Goal: Find contact information: Find contact information

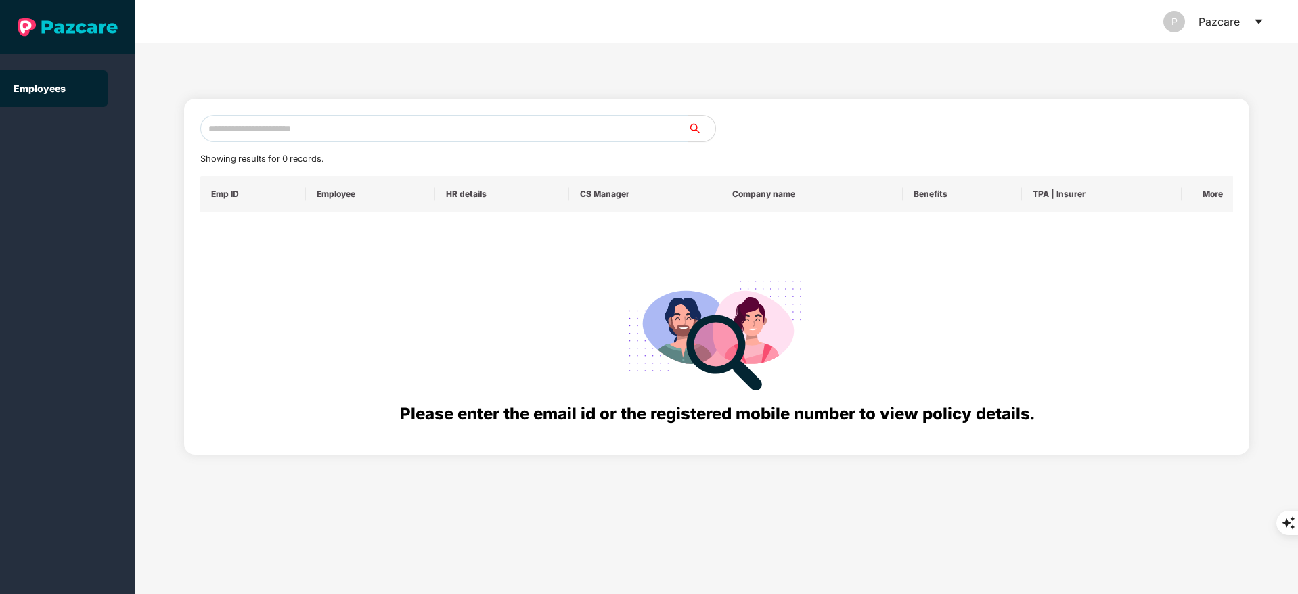
click at [244, 125] on input "text" at bounding box center [444, 128] width 488 height 27
paste input "**********"
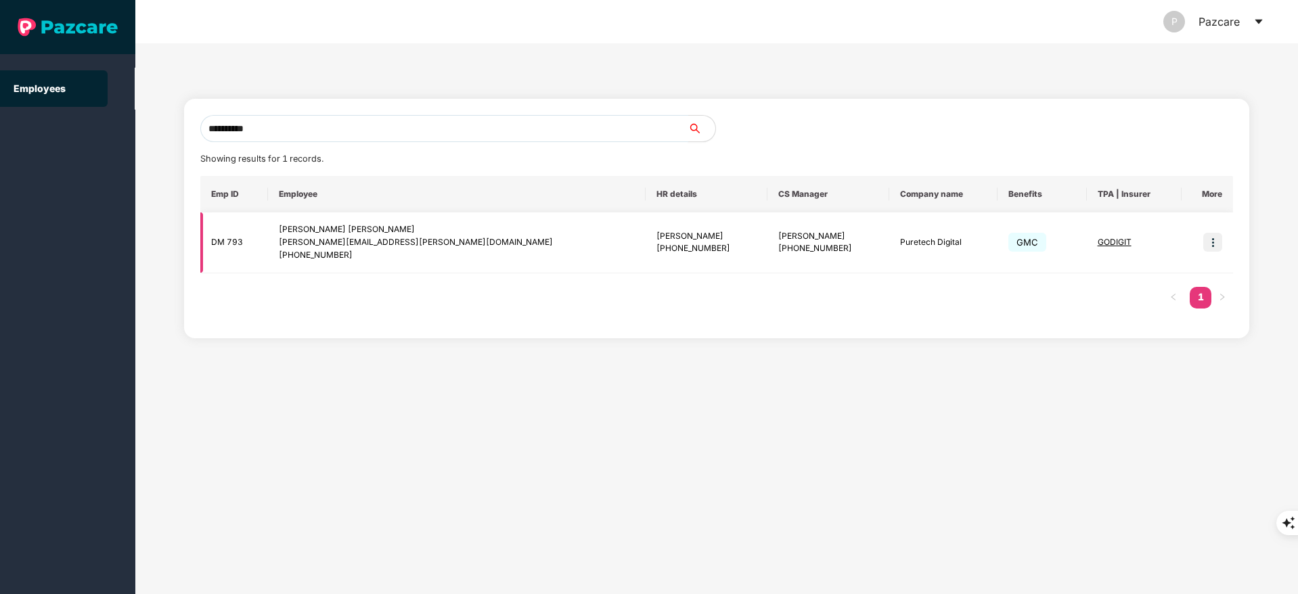
type input "**********"
click at [1218, 246] on img at bounding box center [1213, 242] width 19 height 19
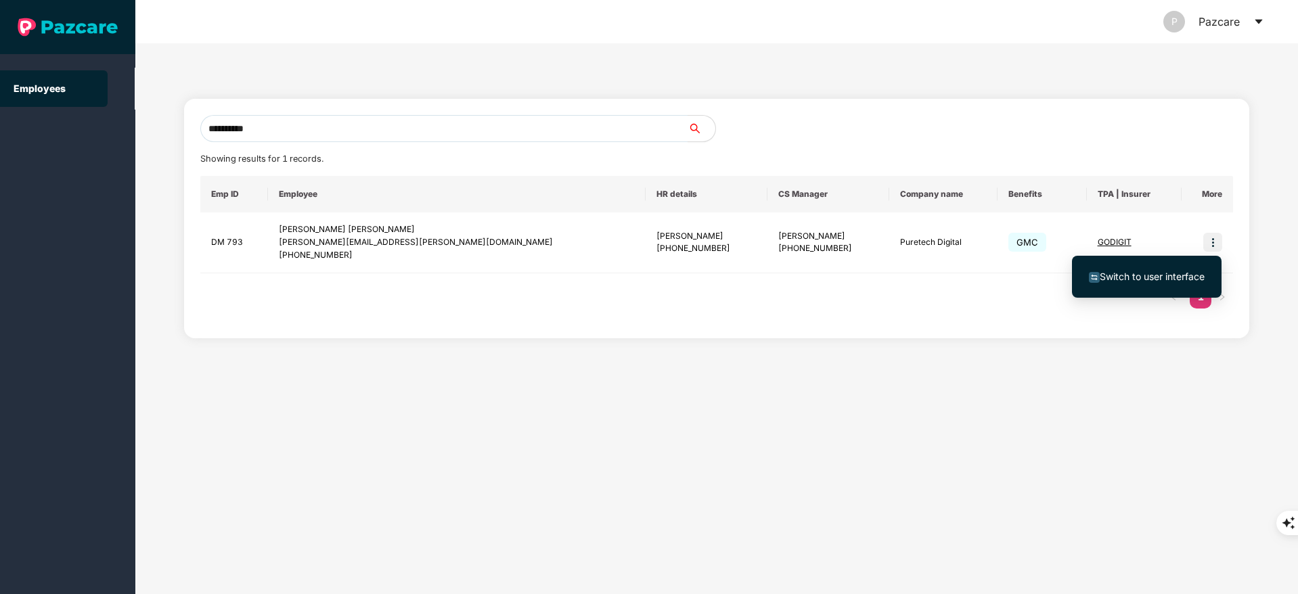
click at [1187, 269] on span "Switch to user interface" at bounding box center [1147, 276] width 116 height 15
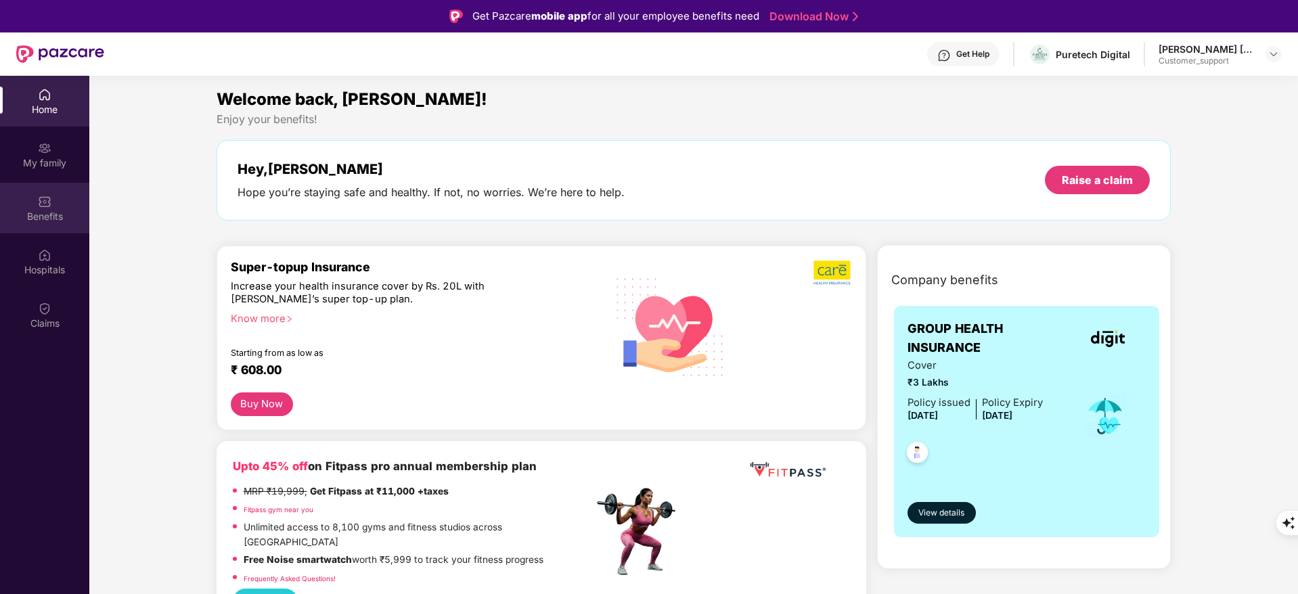
click at [59, 222] on div "Benefits" at bounding box center [44, 217] width 89 height 14
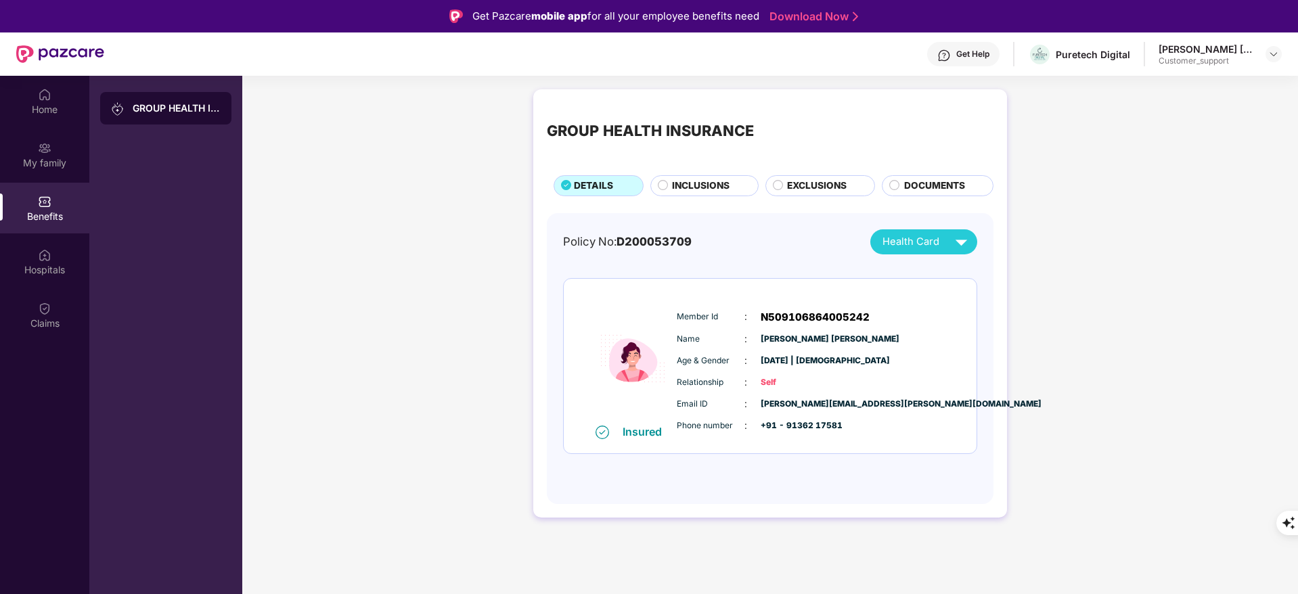
click at [689, 190] on span "INCLUSIONS" at bounding box center [701, 186] width 58 height 15
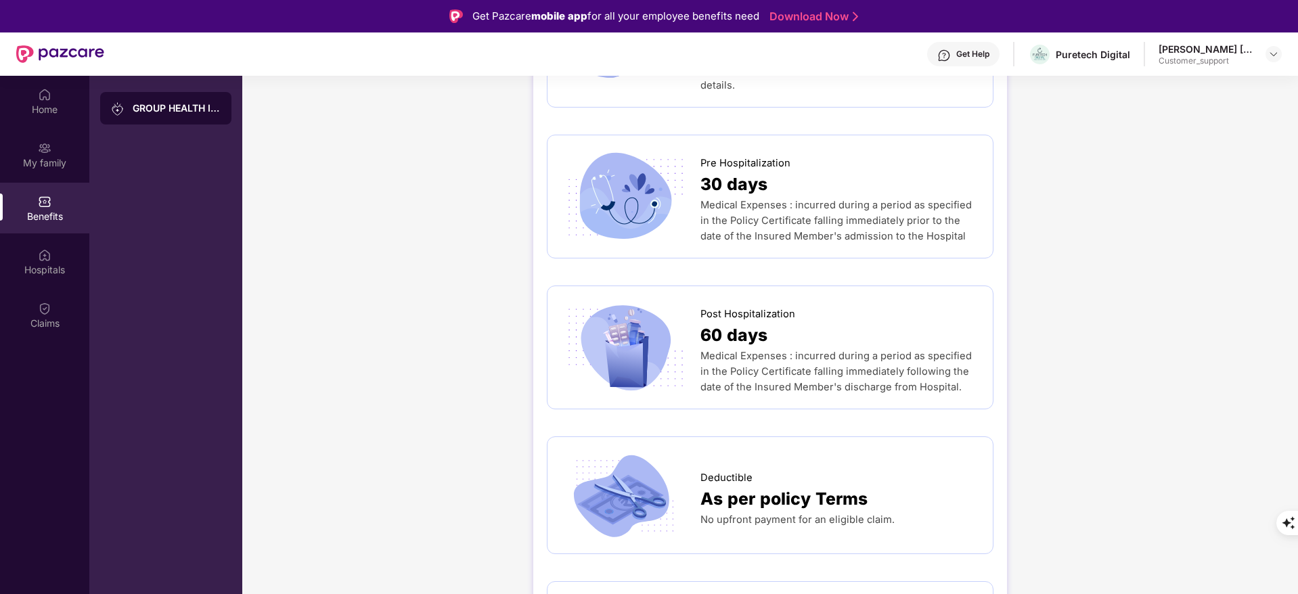
scroll to position [793, 0]
click at [31, 327] on div "Claims" at bounding box center [44, 324] width 89 height 14
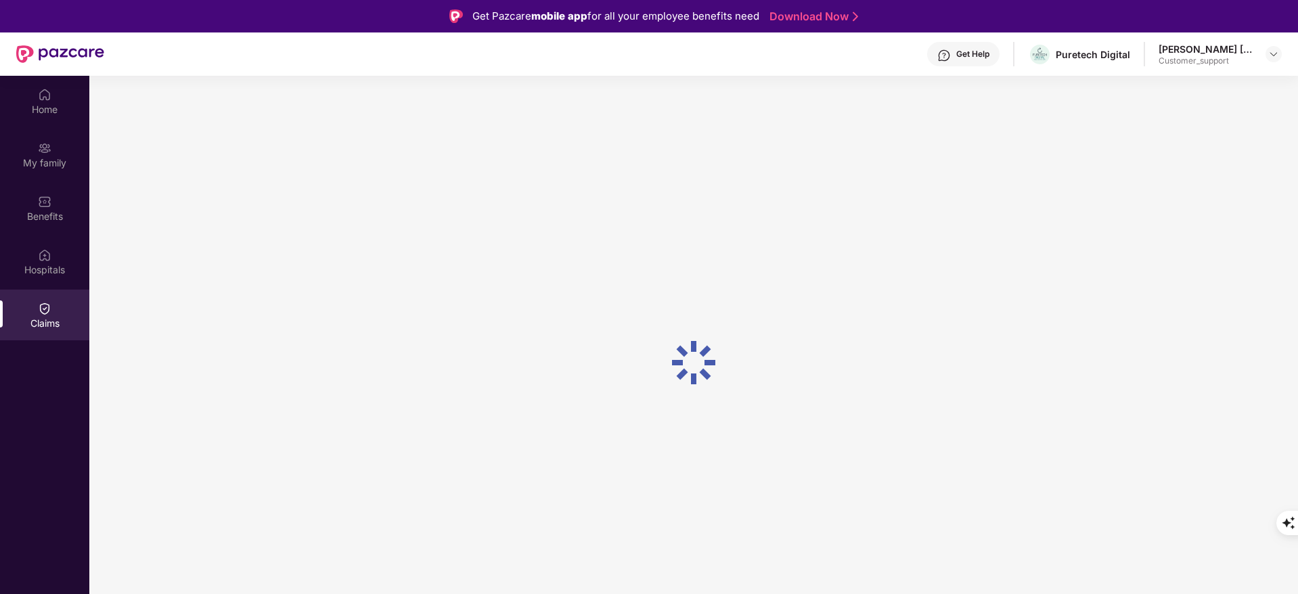
scroll to position [0, 0]
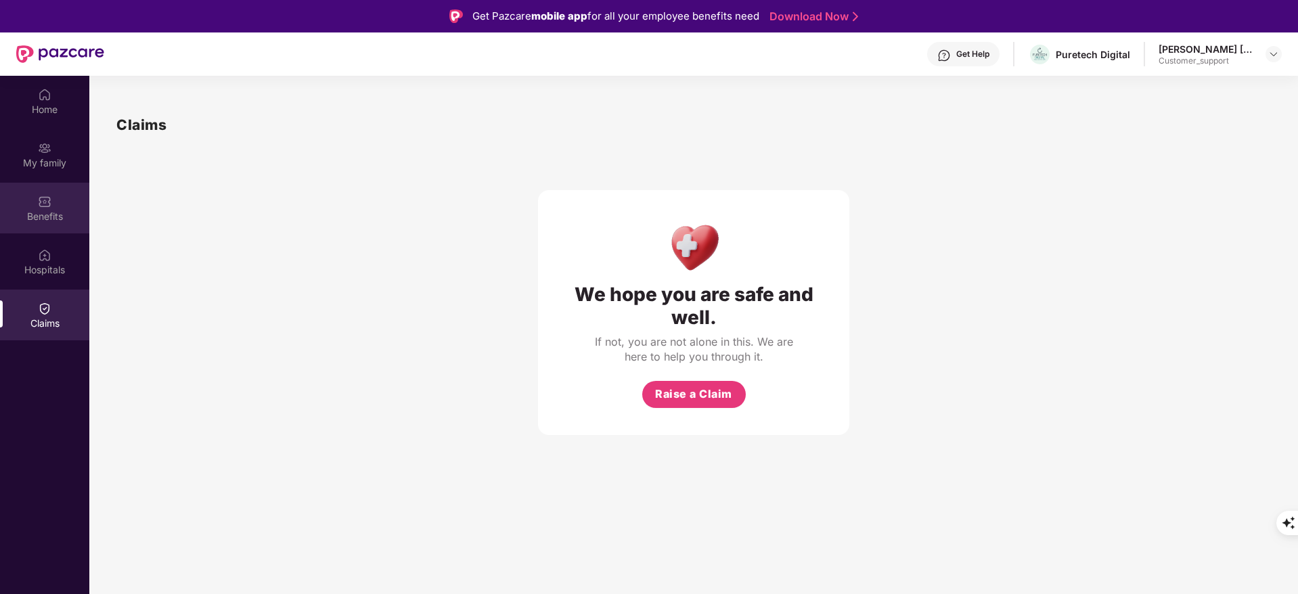
click at [45, 198] on img at bounding box center [45, 202] width 14 height 14
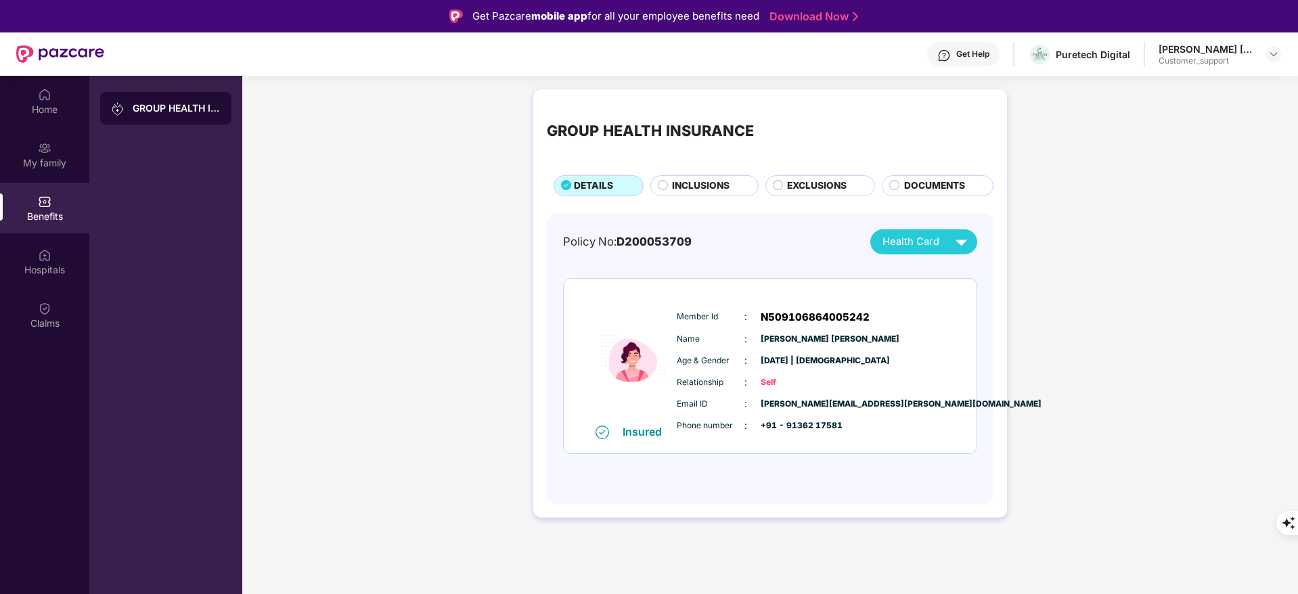
click at [686, 171] on div "GROUP HEALTH INSURANCE DETAILS INCLUSIONS EXCLUSIONS DOCUMENTS" at bounding box center [770, 149] width 447 height 93
click at [683, 177] on div "INCLUSIONS" at bounding box center [705, 185] width 108 height 21
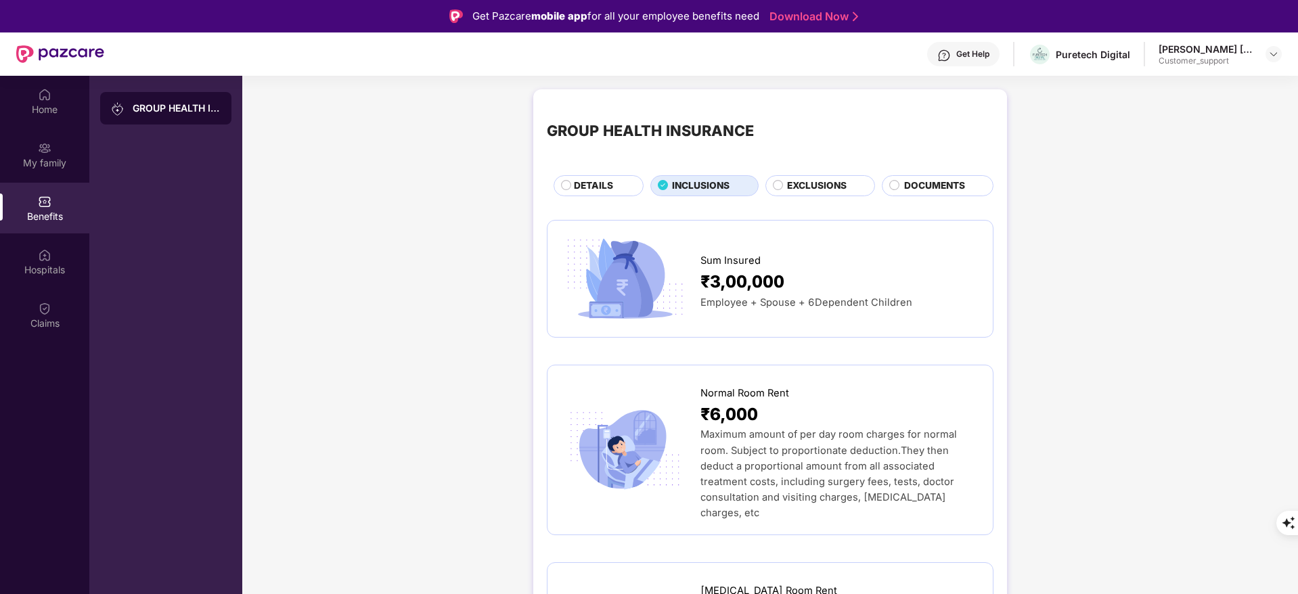
scroll to position [28, 0]
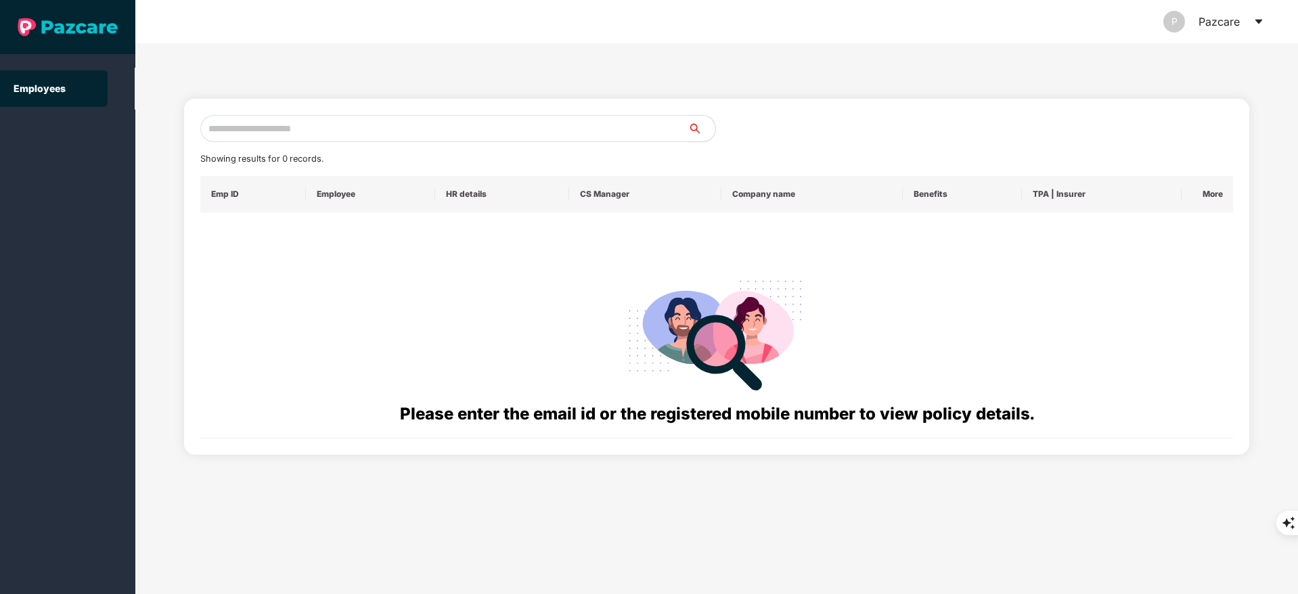
click at [251, 140] on input "text" at bounding box center [444, 128] width 488 height 27
paste input "**********"
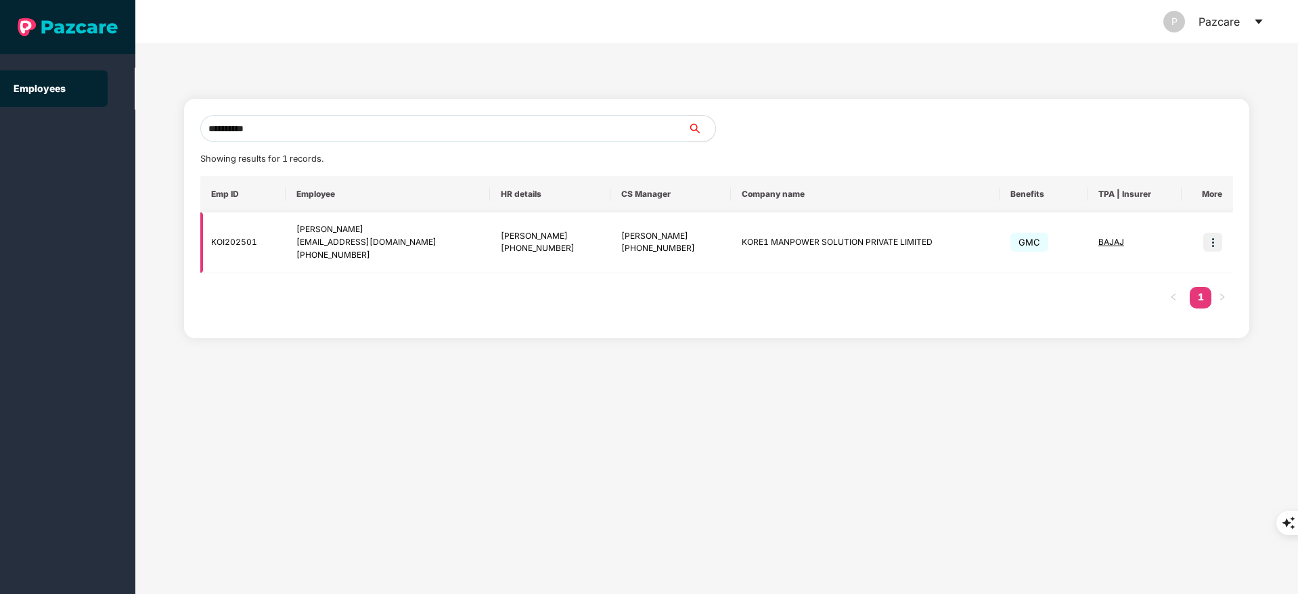
type input "**********"
click at [1215, 244] on img at bounding box center [1213, 242] width 19 height 19
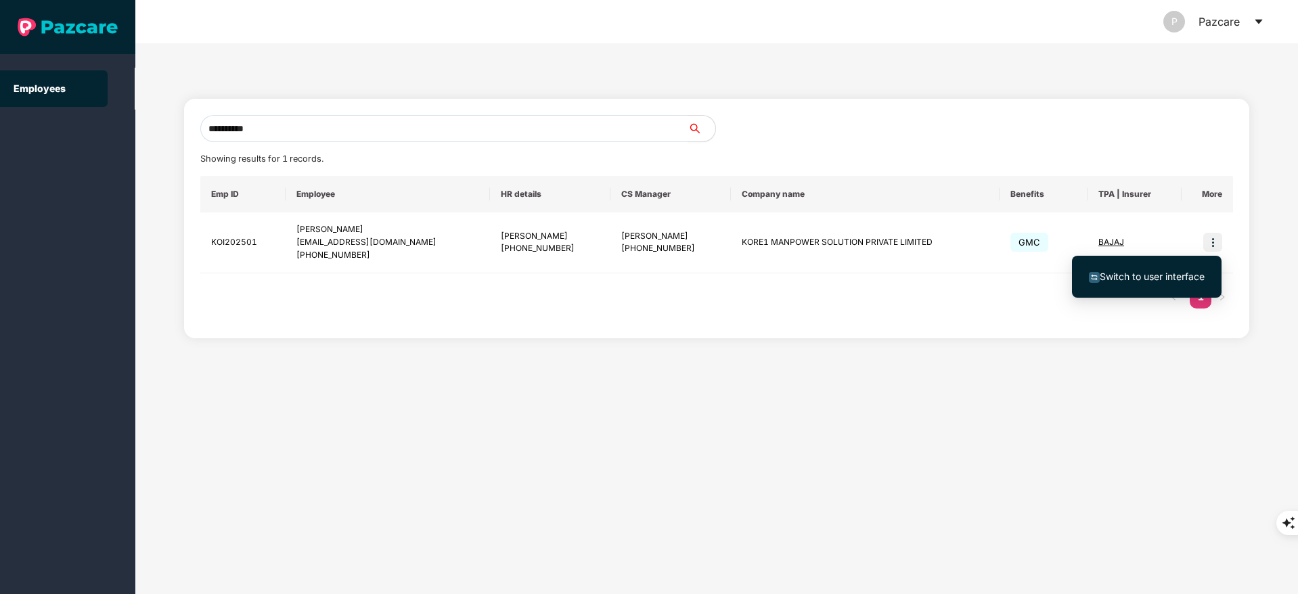
click at [1192, 278] on span "Switch to user interface" at bounding box center [1152, 277] width 105 height 12
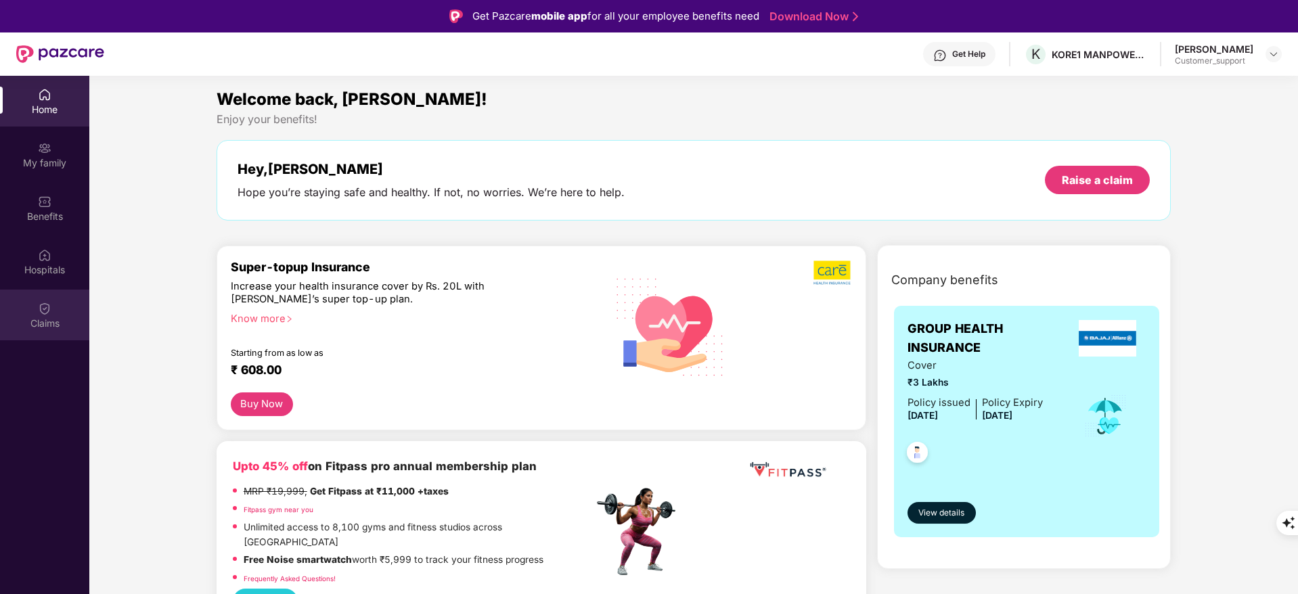
click at [35, 320] on div "Claims" at bounding box center [44, 324] width 89 height 14
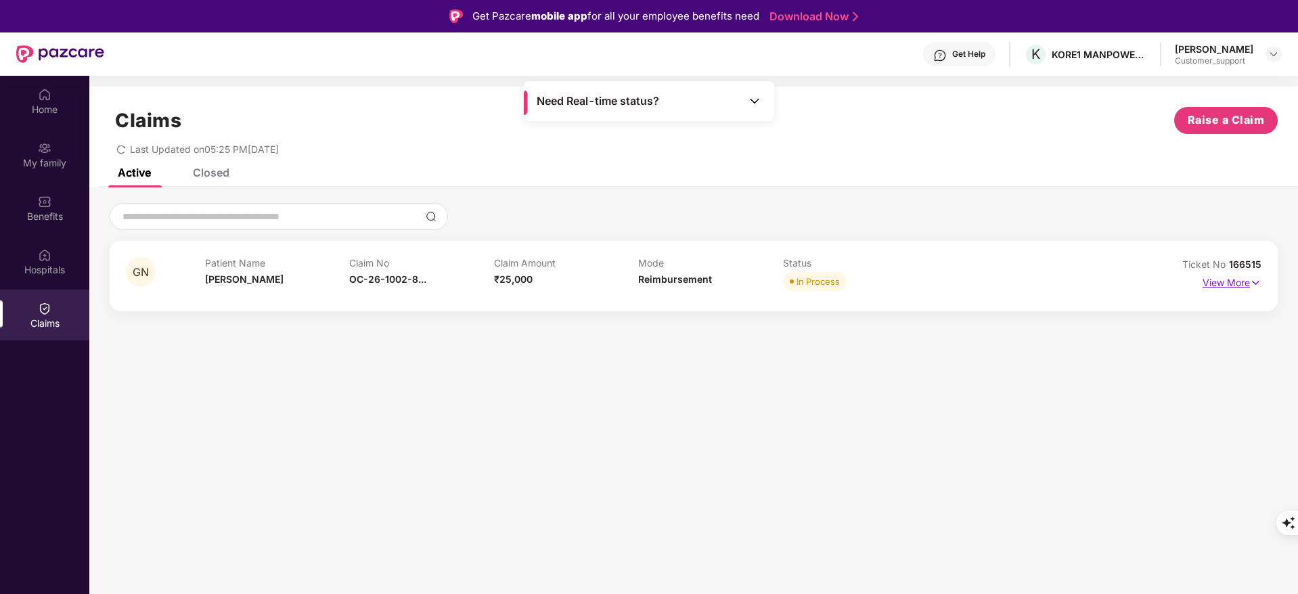
click at [1234, 280] on p "View More" at bounding box center [1232, 281] width 59 height 18
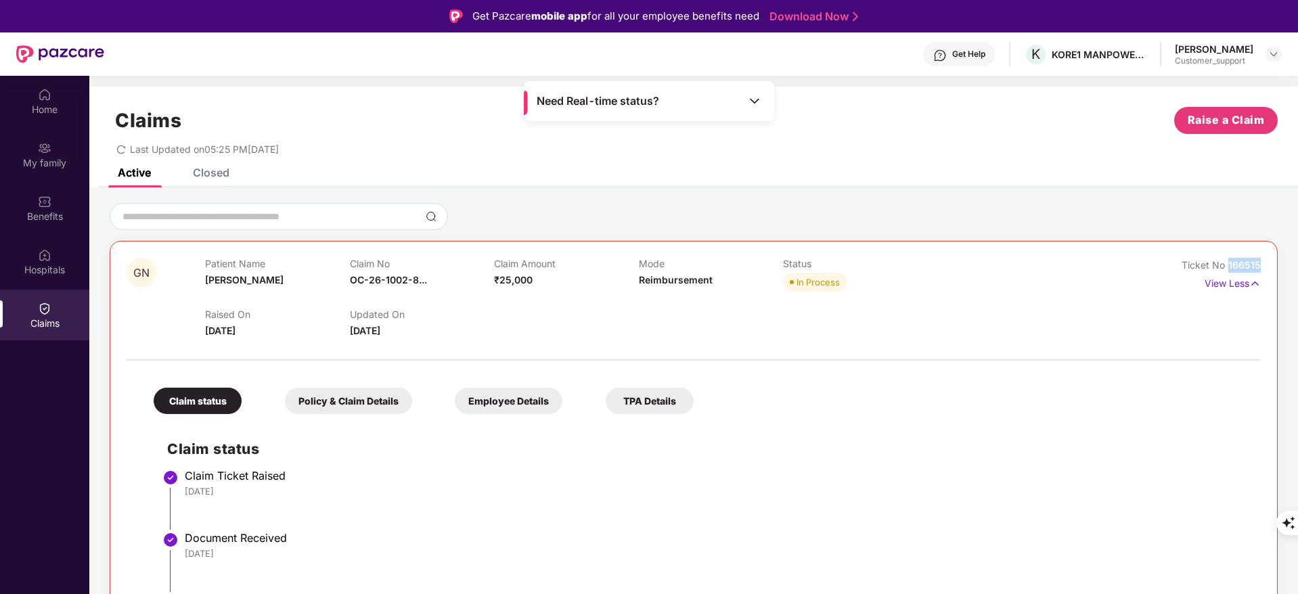
drag, startPoint x: 1226, startPoint y: 263, endPoint x: 1275, endPoint y: 265, distance: 48.8
click at [1275, 265] on div "GN Patient Name [PERSON_NAME] Claim No OC-26-1002-8... Claim Amount ₹25,000 Mod…" at bounding box center [694, 594] width 1168 height 706
copy span "166515"
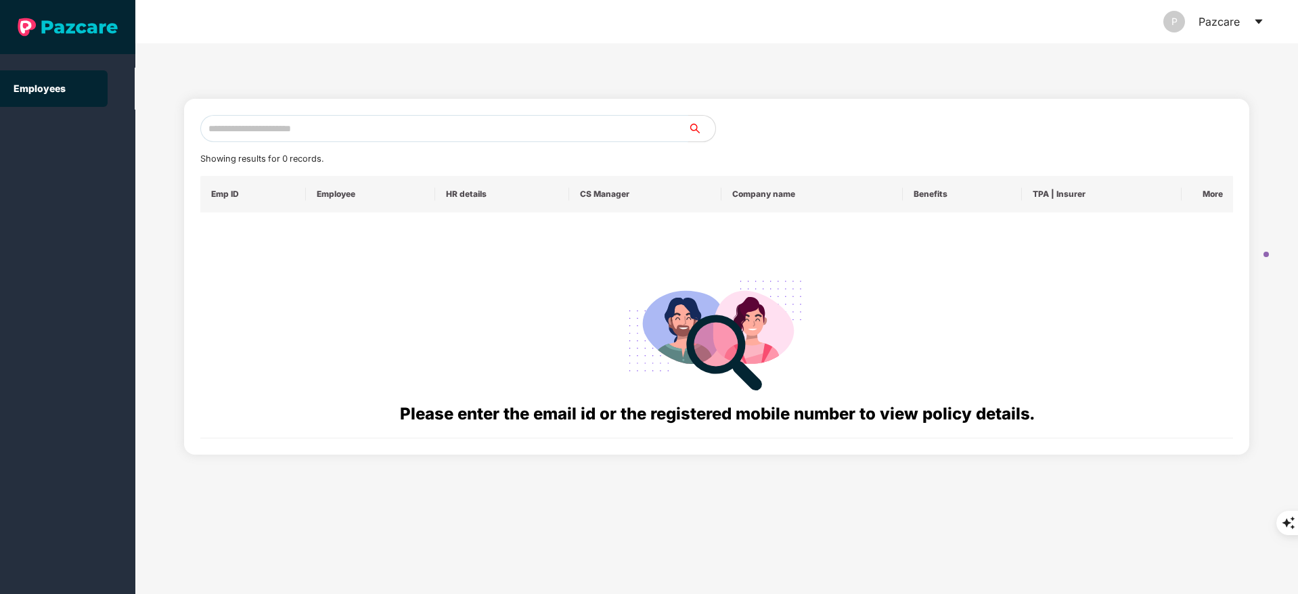
click at [225, 135] on input "text" at bounding box center [444, 128] width 488 height 27
paste input "**********"
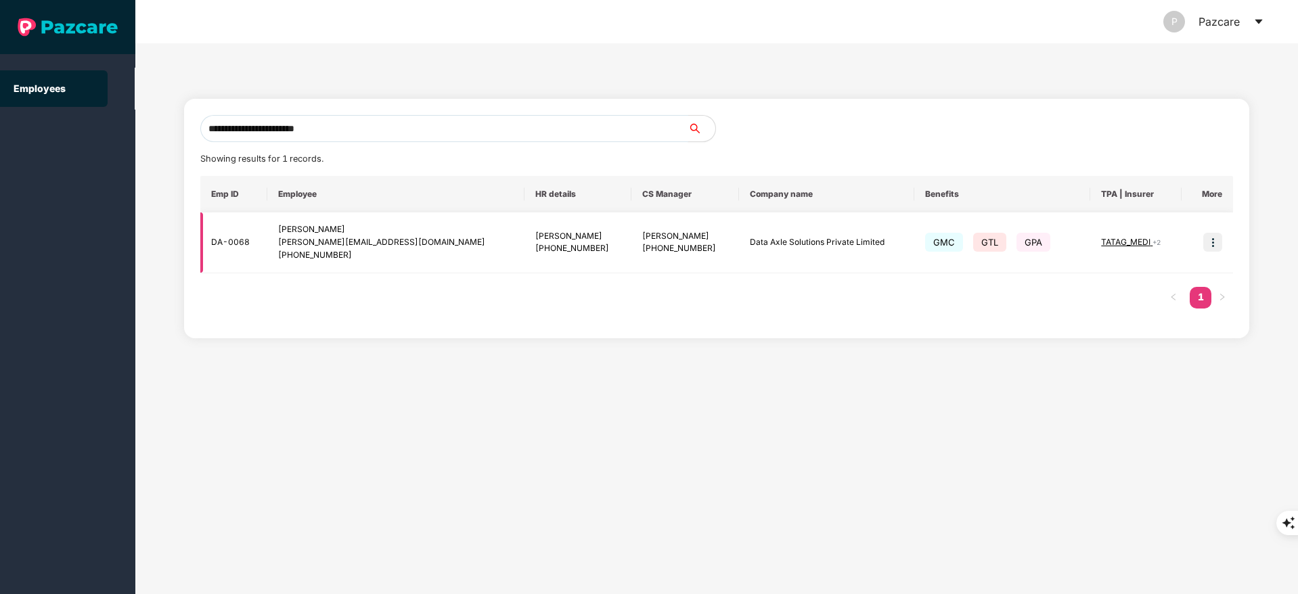
type input "**********"
click at [1209, 240] on img at bounding box center [1213, 242] width 19 height 19
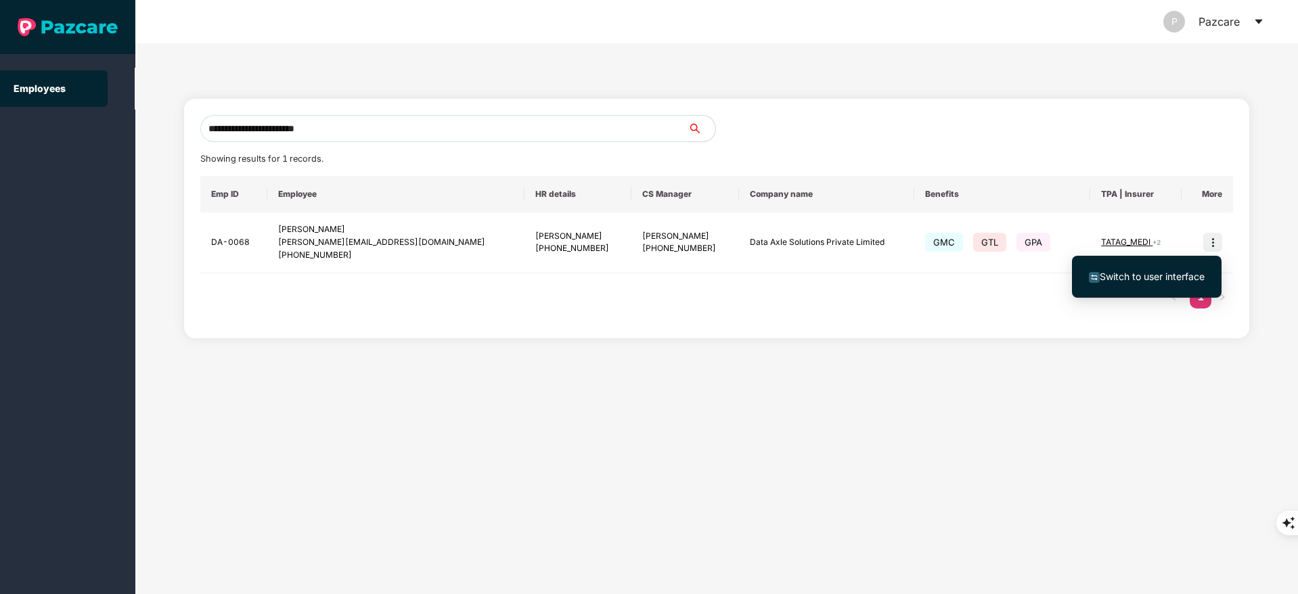
click at [1159, 273] on span "Switch to user interface" at bounding box center [1152, 277] width 105 height 12
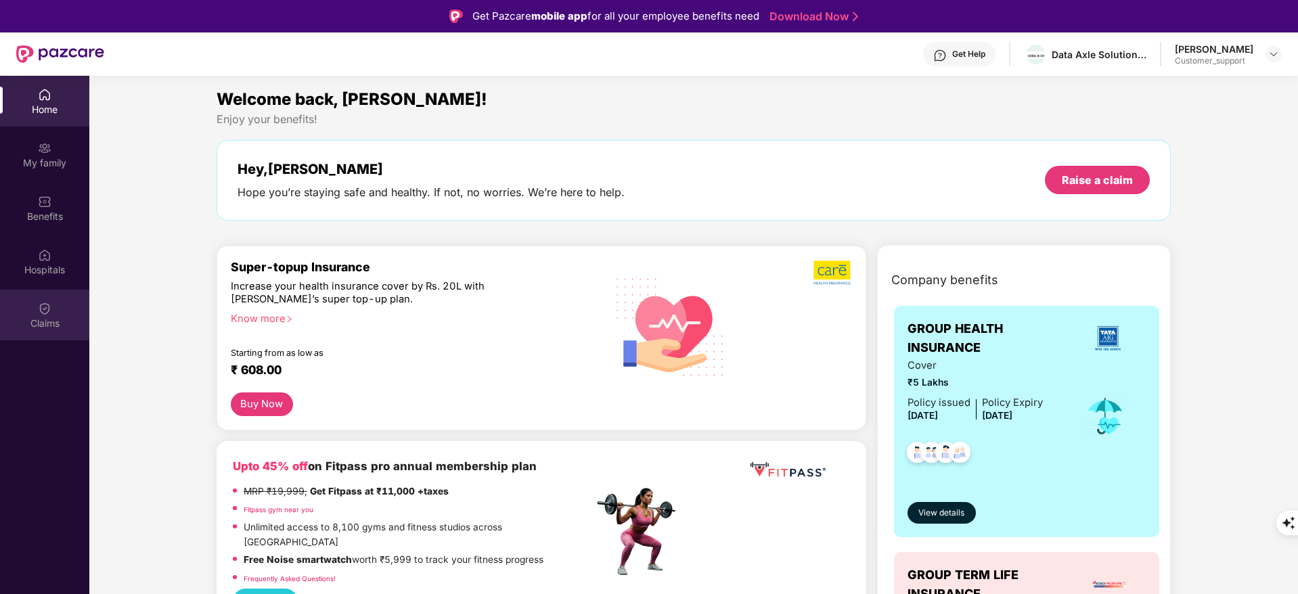
click at [42, 323] on div "Claims" at bounding box center [44, 324] width 89 height 14
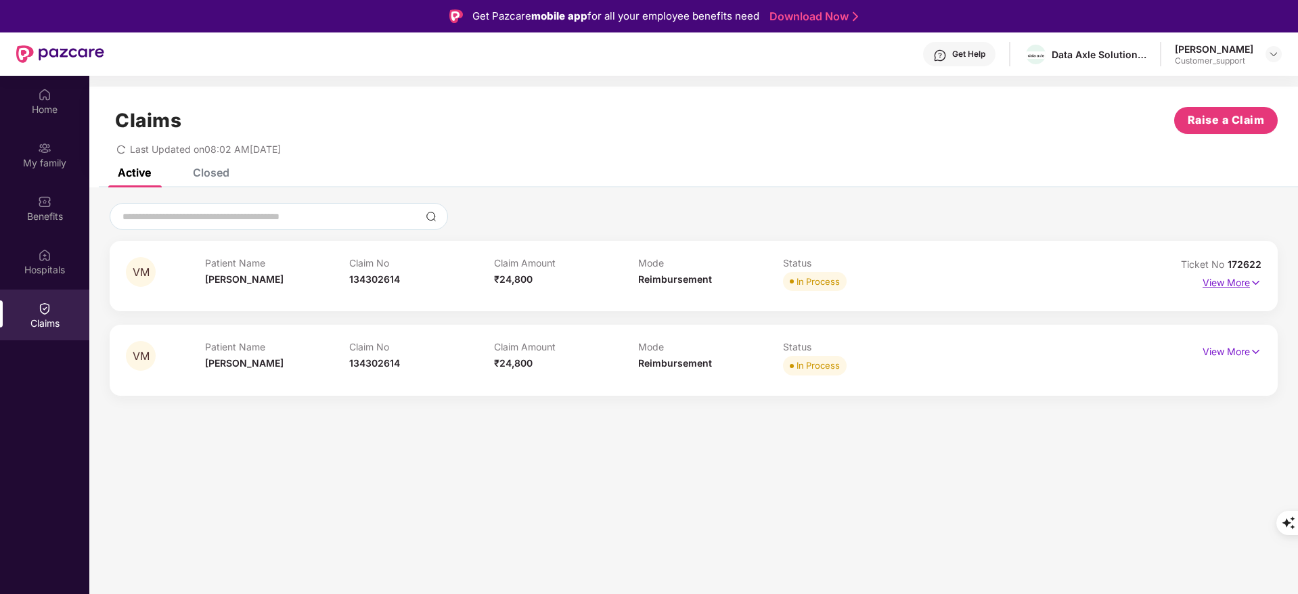
click at [1246, 278] on p "View More" at bounding box center [1232, 281] width 59 height 18
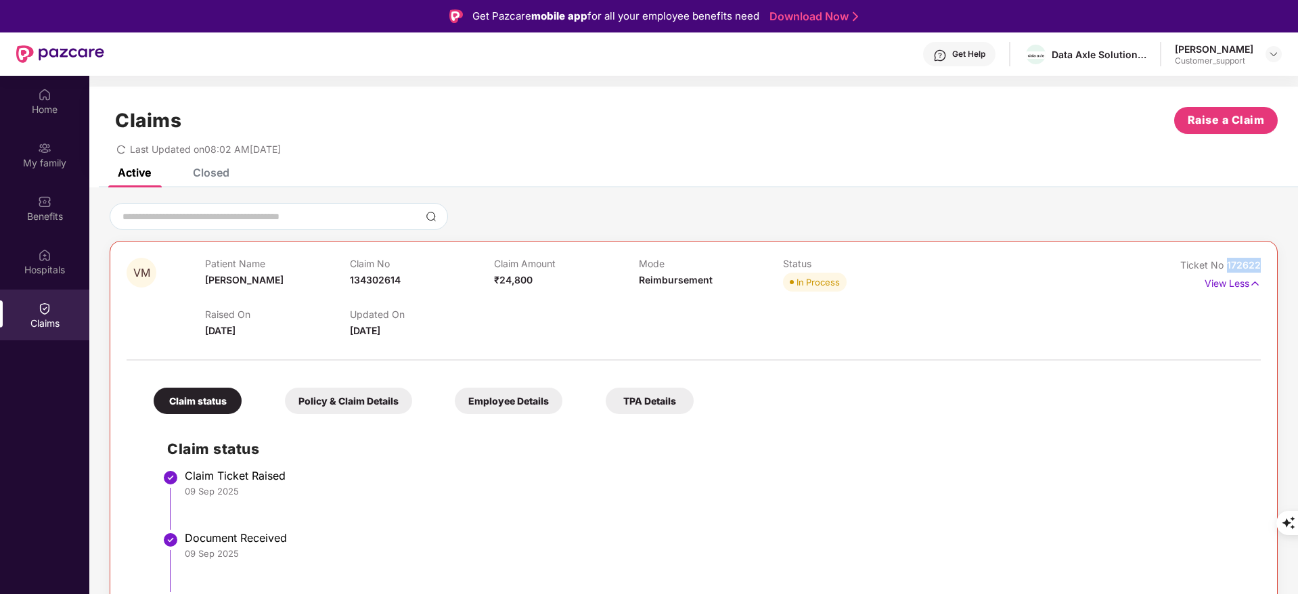
drag, startPoint x: 1225, startPoint y: 261, endPoint x: 1271, endPoint y: 257, distance: 45.5
click at [1271, 257] on div "VM Patient Name [PERSON_NAME] Claim No 134302614 Claim Amount ₹24,800 Mode Reim…" at bounding box center [694, 531] width 1168 height 581
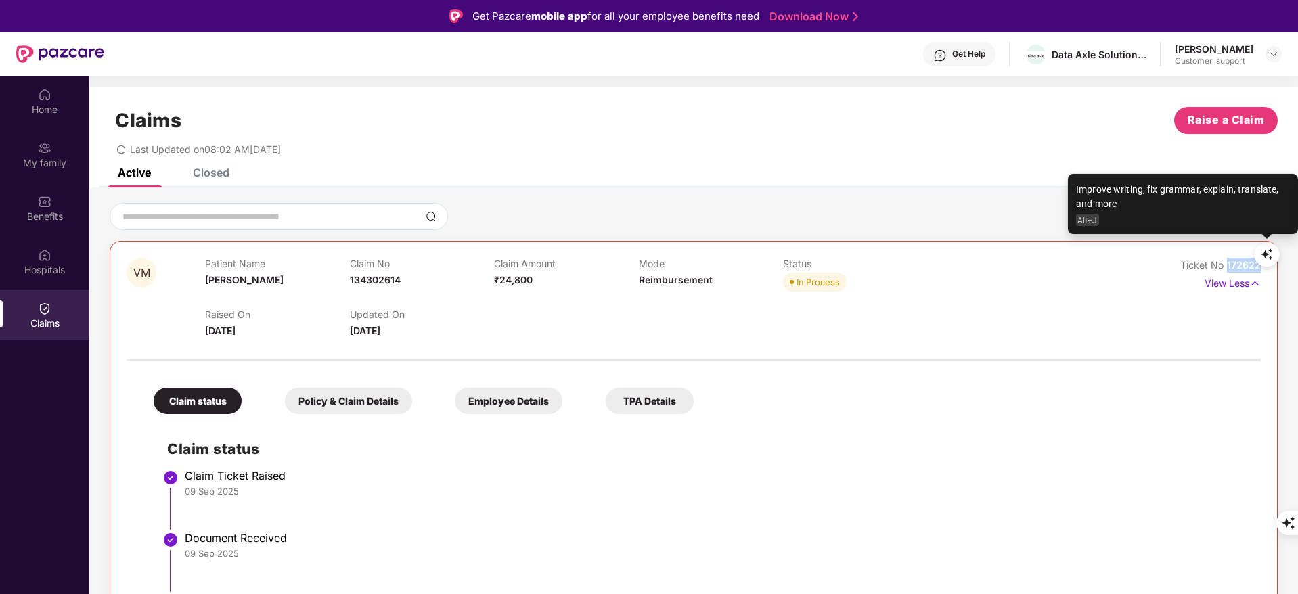
copy span "172622"
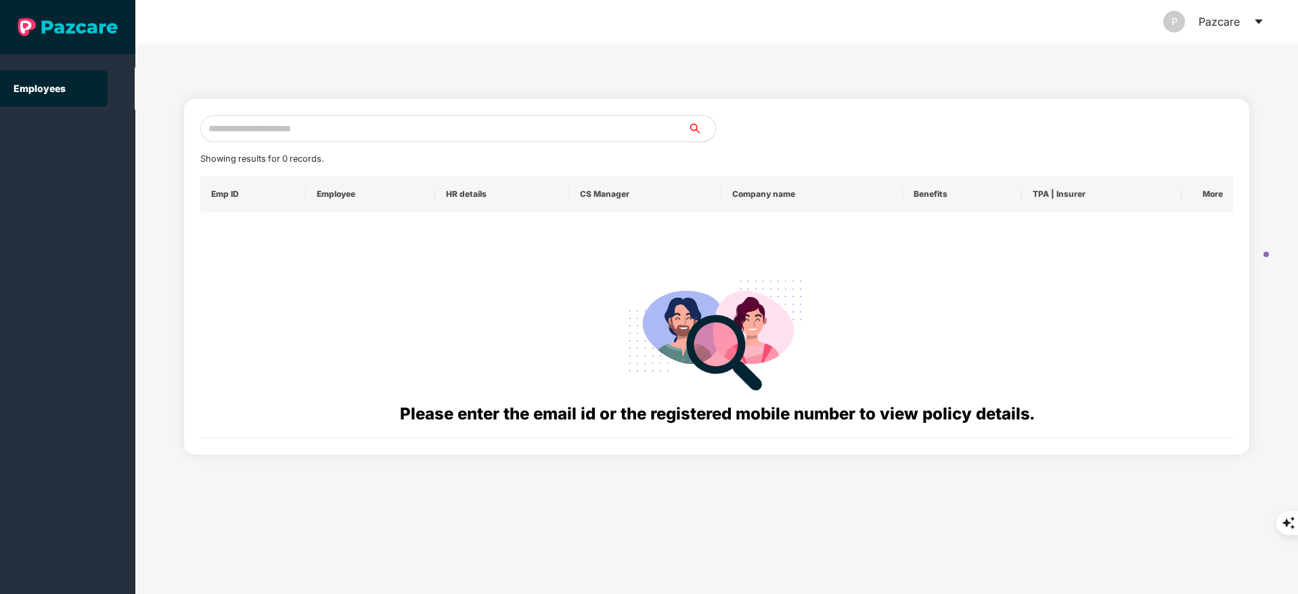
click at [255, 134] on input "text" at bounding box center [444, 128] width 488 height 27
paste input "**********"
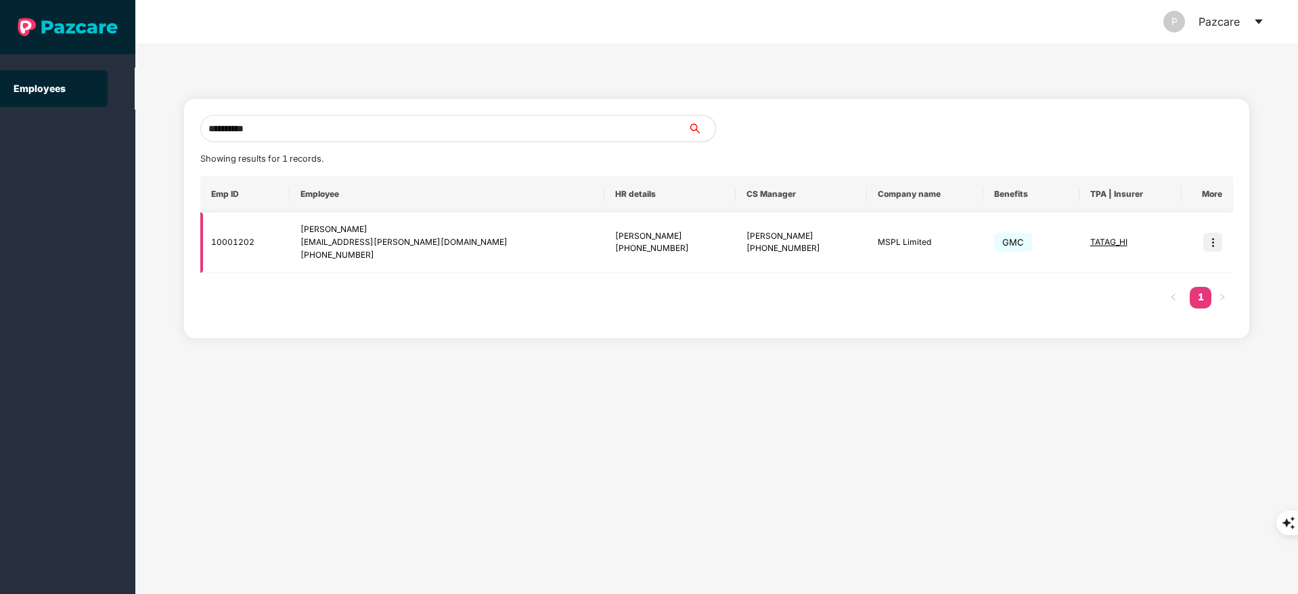
type input "**********"
click at [1214, 241] on img at bounding box center [1213, 242] width 19 height 19
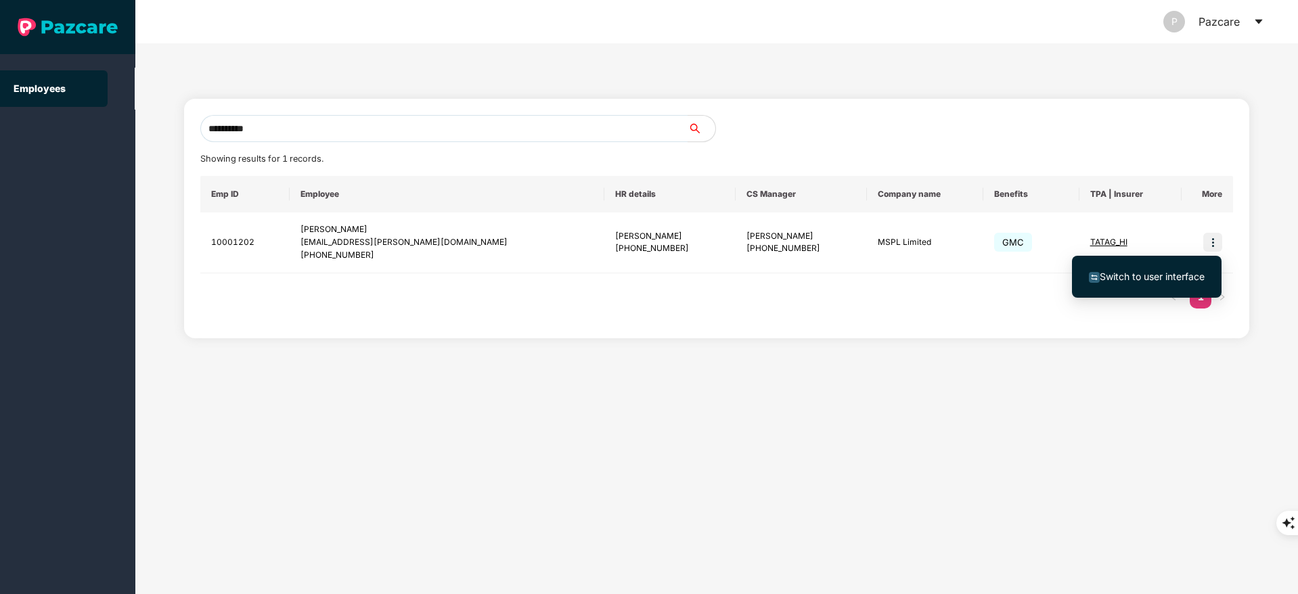
click at [1133, 261] on ul "Switch to user interface" at bounding box center [1147, 277] width 150 height 42
click at [1123, 269] on span "Switch to user interface" at bounding box center [1147, 276] width 116 height 15
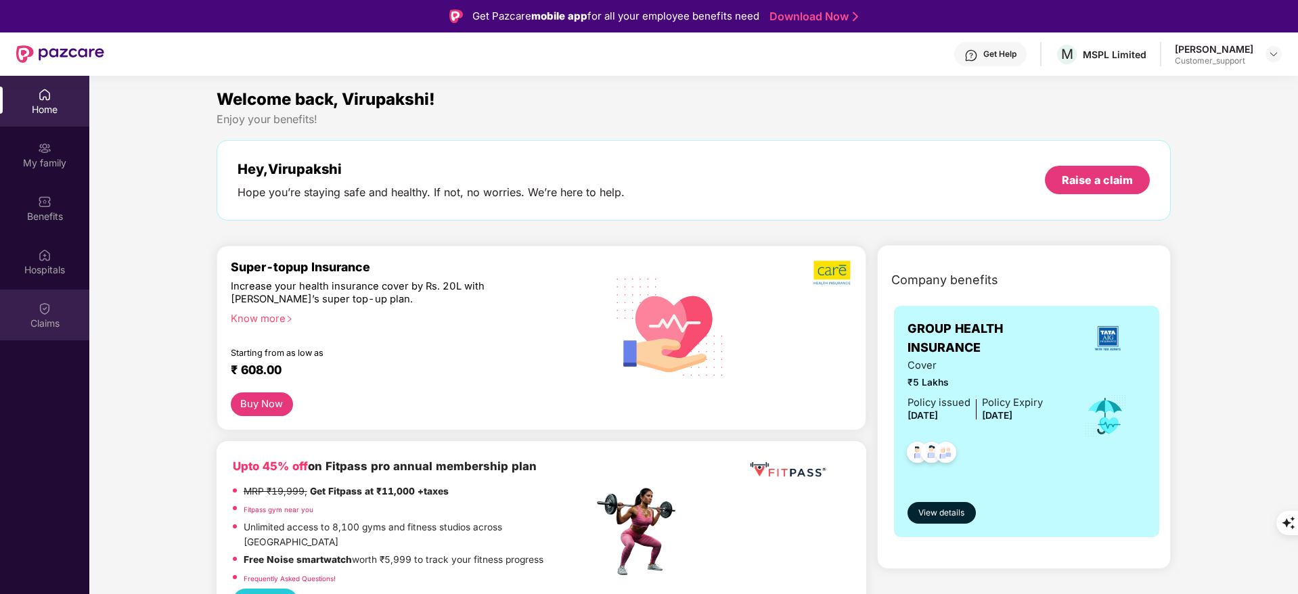
click at [49, 299] on div "Claims" at bounding box center [44, 315] width 89 height 51
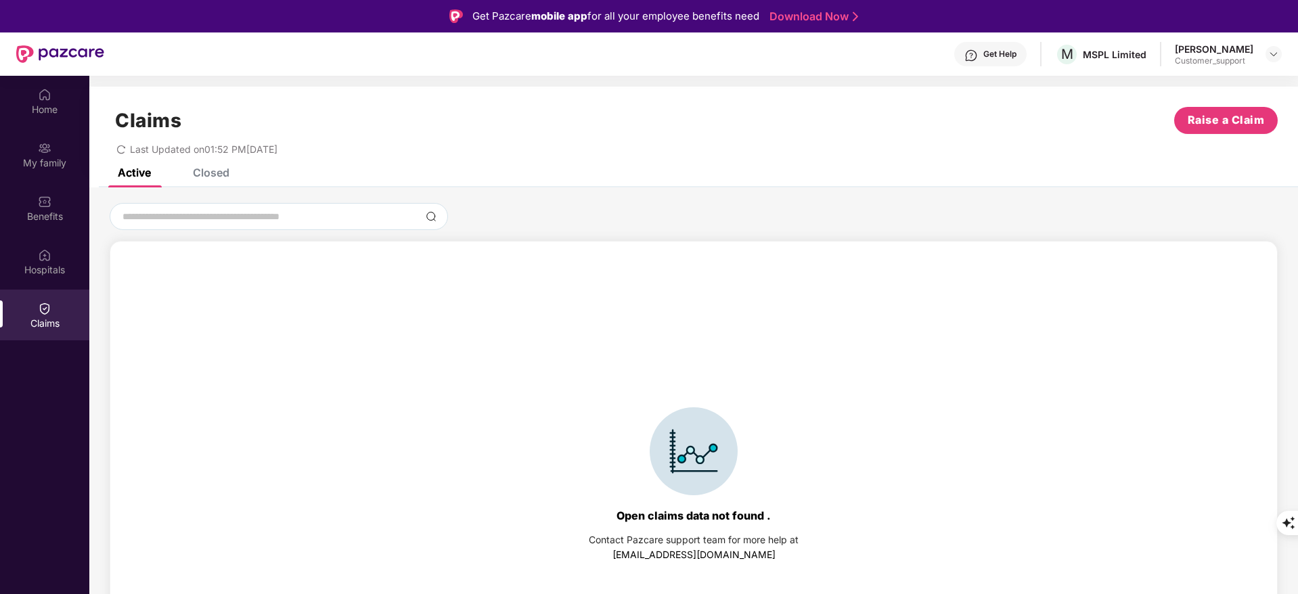
click at [223, 171] on div "Closed" at bounding box center [211, 173] width 37 height 14
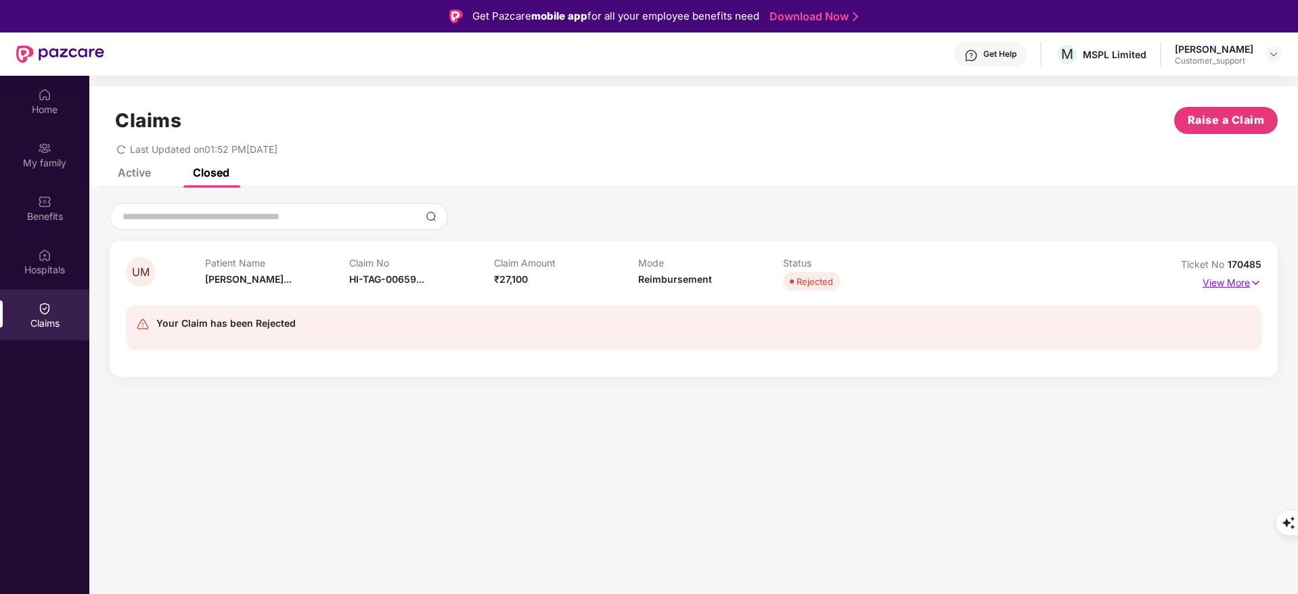
click at [1233, 285] on p "View More" at bounding box center [1232, 281] width 59 height 18
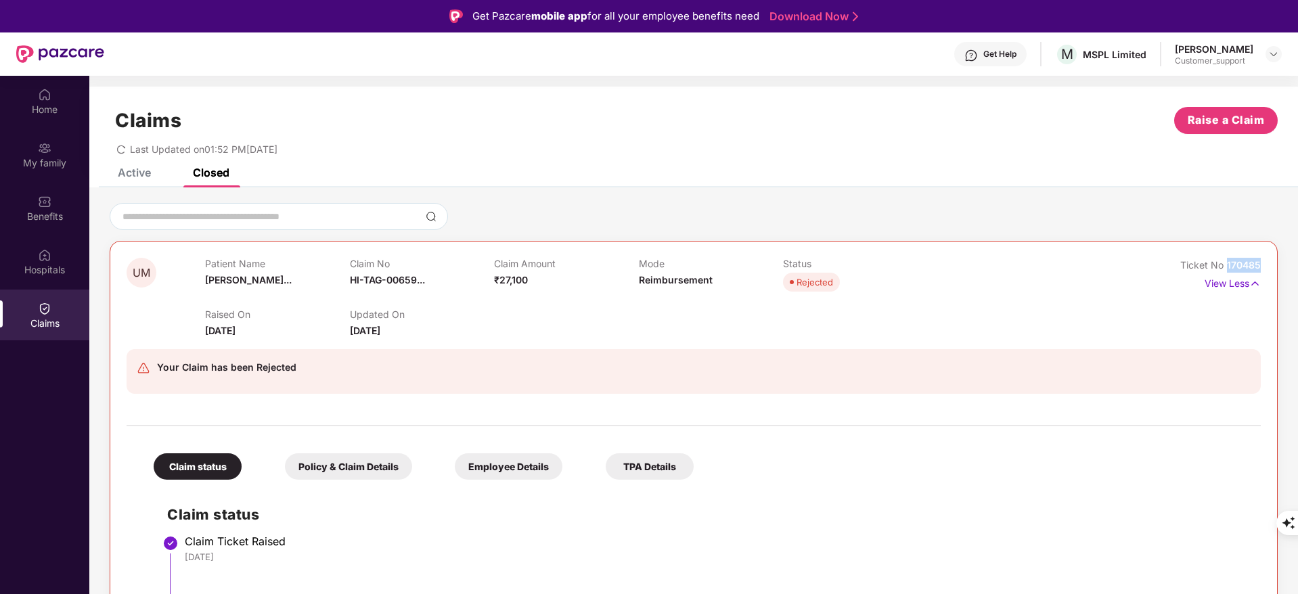
drag, startPoint x: 1225, startPoint y: 259, endPoint x: 1265, endPoint y: 263, distance: 39.4
click at [1265, 263] on div "UM Patient Name [PERSON_NAME]... Claim No HI-TAG-00659... Claim Amount ₹27,100 …" at bounding box center [694, 539] width 1168 height 597
copy span "170485"
drag, startPoint x: 354, startPoint y: 308, endPoint x: 450, endPoint y: 315, distance: 96.4
click at [450, 315] on div "HI-TAG-006592621(0)" at bounding box center [408, 309] width 118 height 23
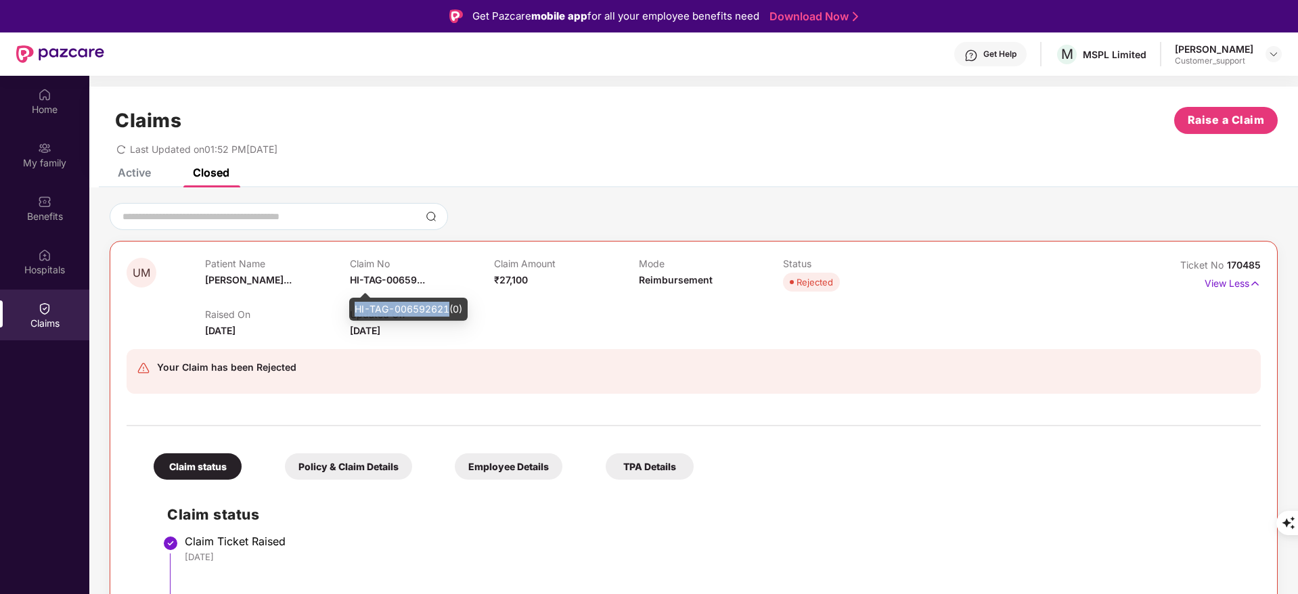
copy div "HI-TAG-006592621"
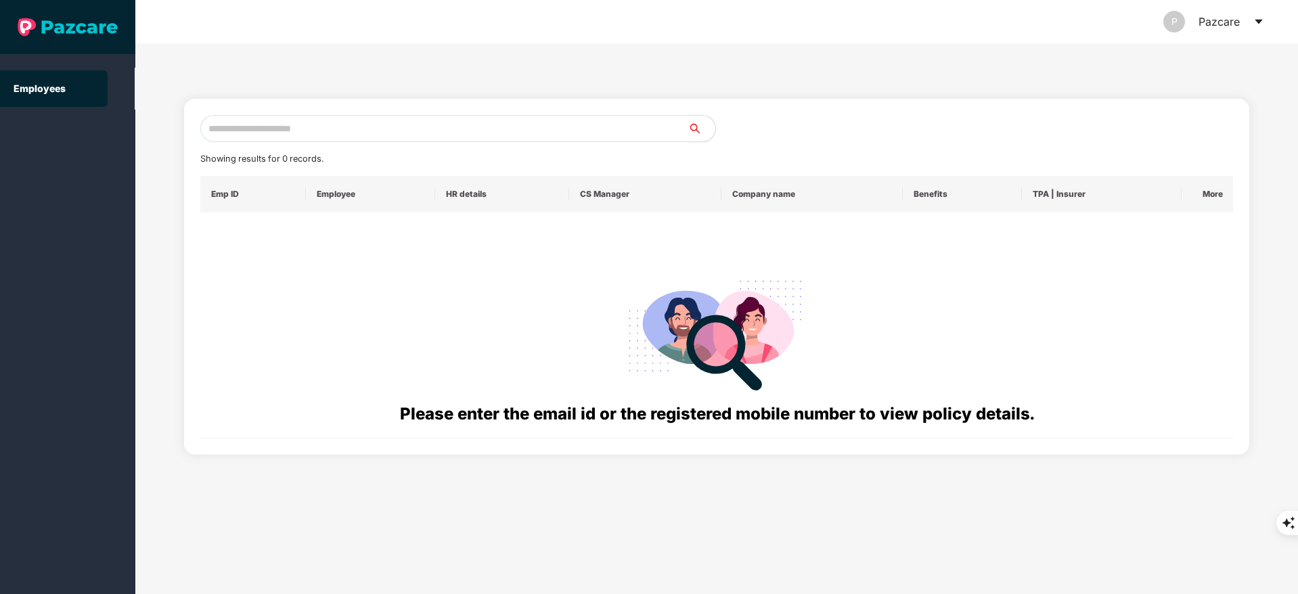
click at [265, 124] on input "text" at bounding box center [444, 128] width 488 height 27
paste input "**********"
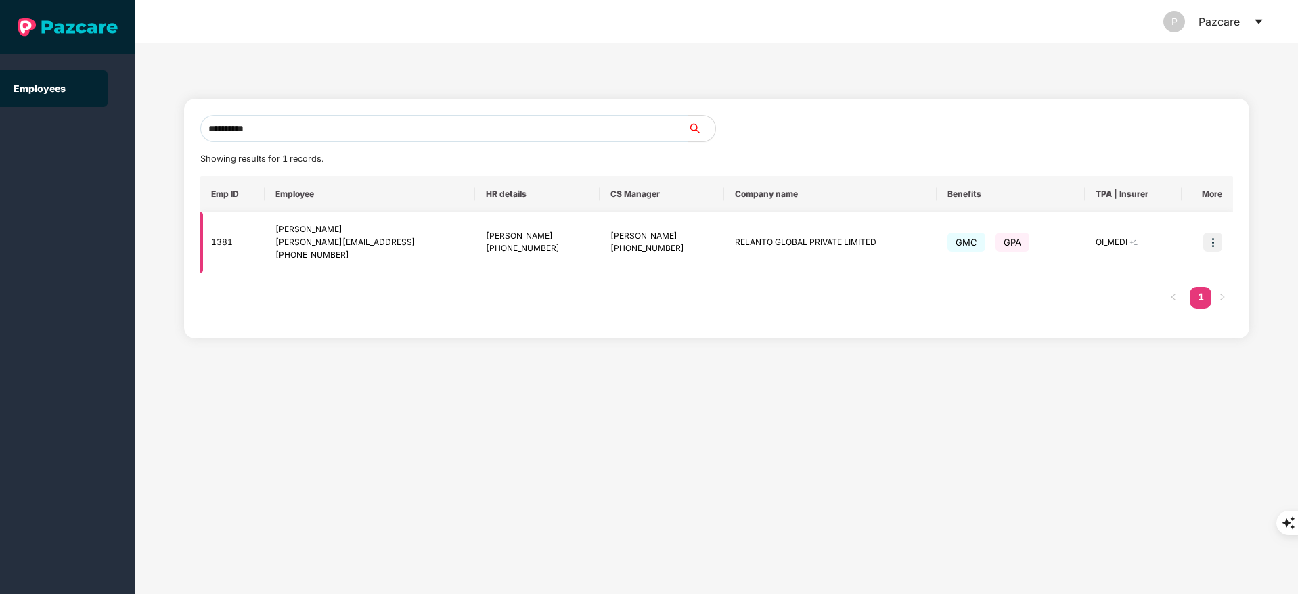
type input "**********"
click at [1210, 240] on img at bounding box center [1213, 242] width 19 height 19
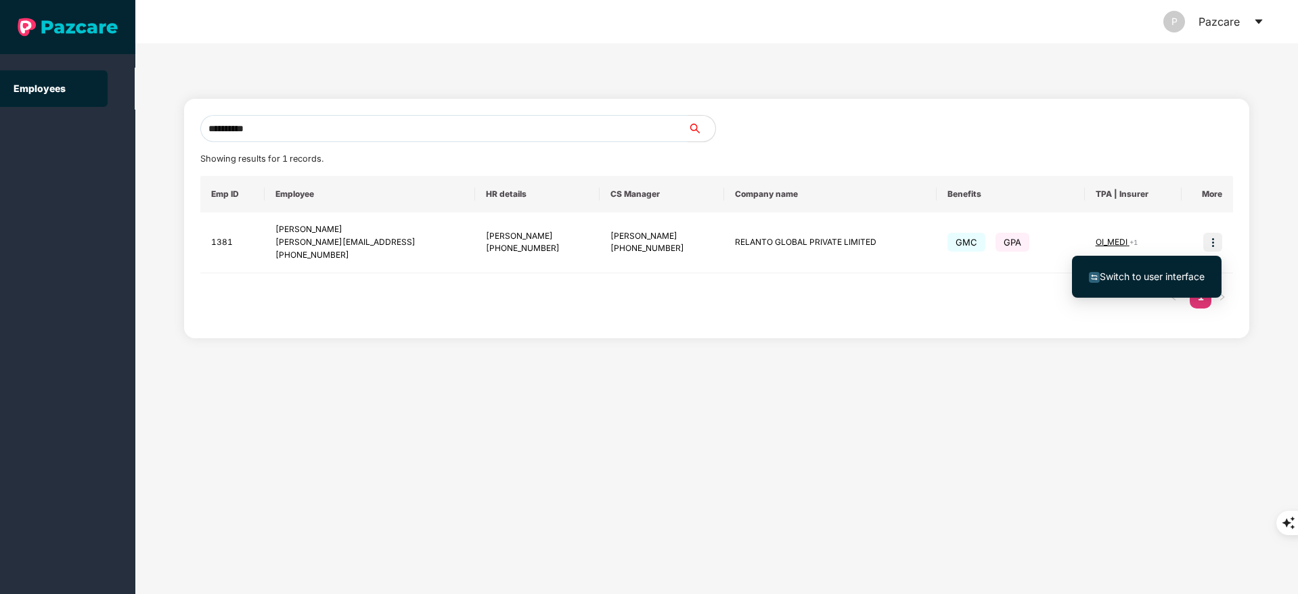
click at [1177, 259] on ul "Switch to user interface" at bounding box center [1147, 277] width 150 height 42
click at [1160, 276] on span "Switch to user interface" at bounding box center [1152, 277] width 105 height 12
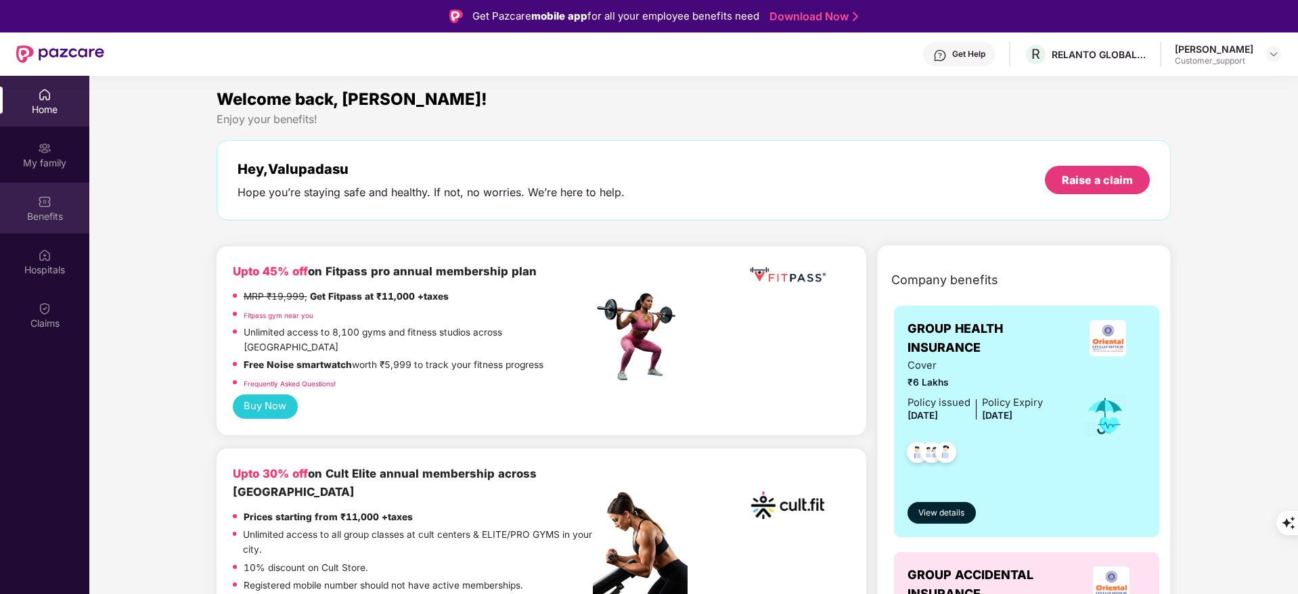
click at [68, 232] on div "Benefits" at bounding box center [44, 208] width 89 height 51
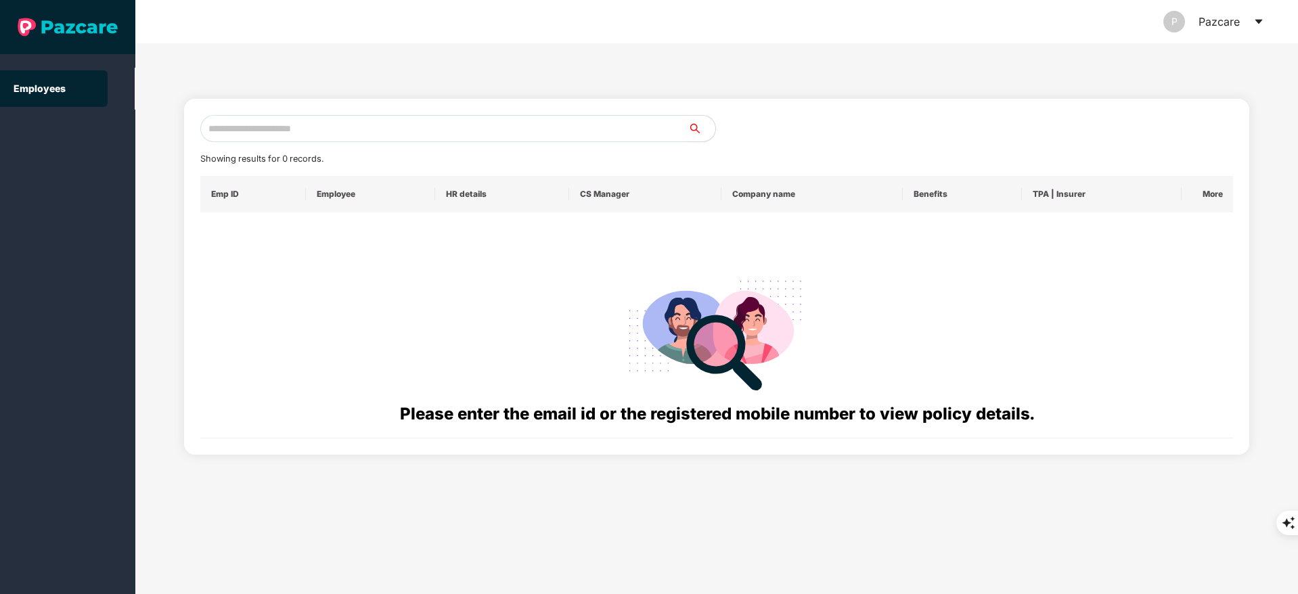
click at [250, 131] on input "text" at bounding box center [444, 128] width 488 height 27
paste input "**********"
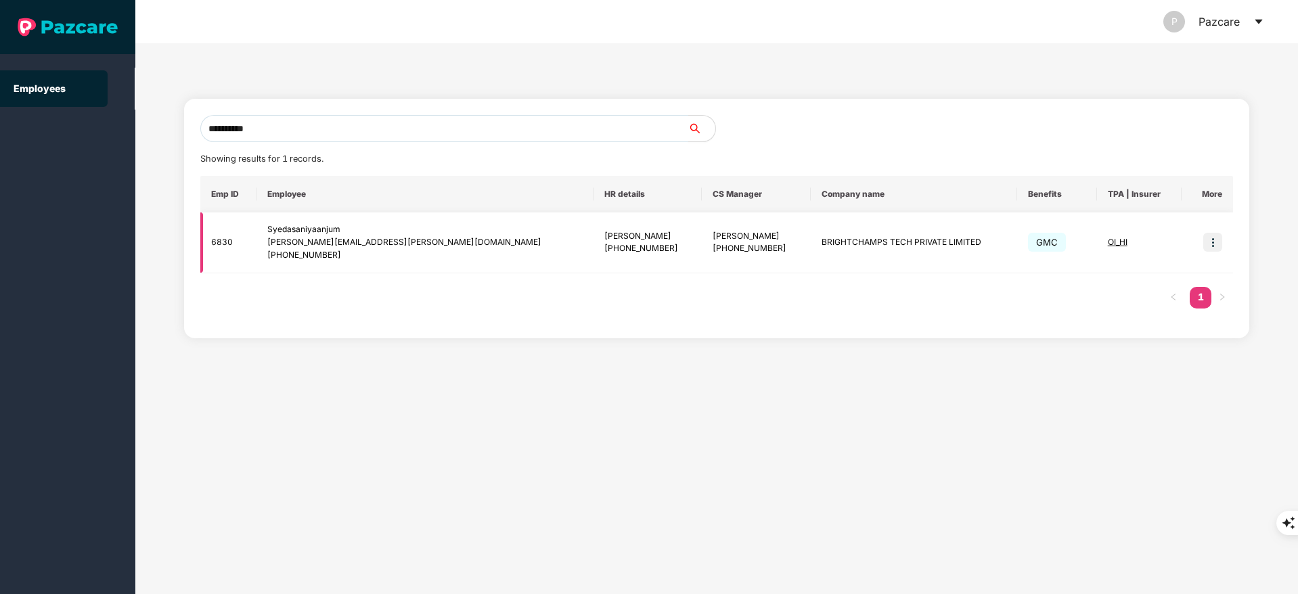
type input "**********"
click at [1210, 244] on img at bounding box center [1213, 242] width 19 height 19
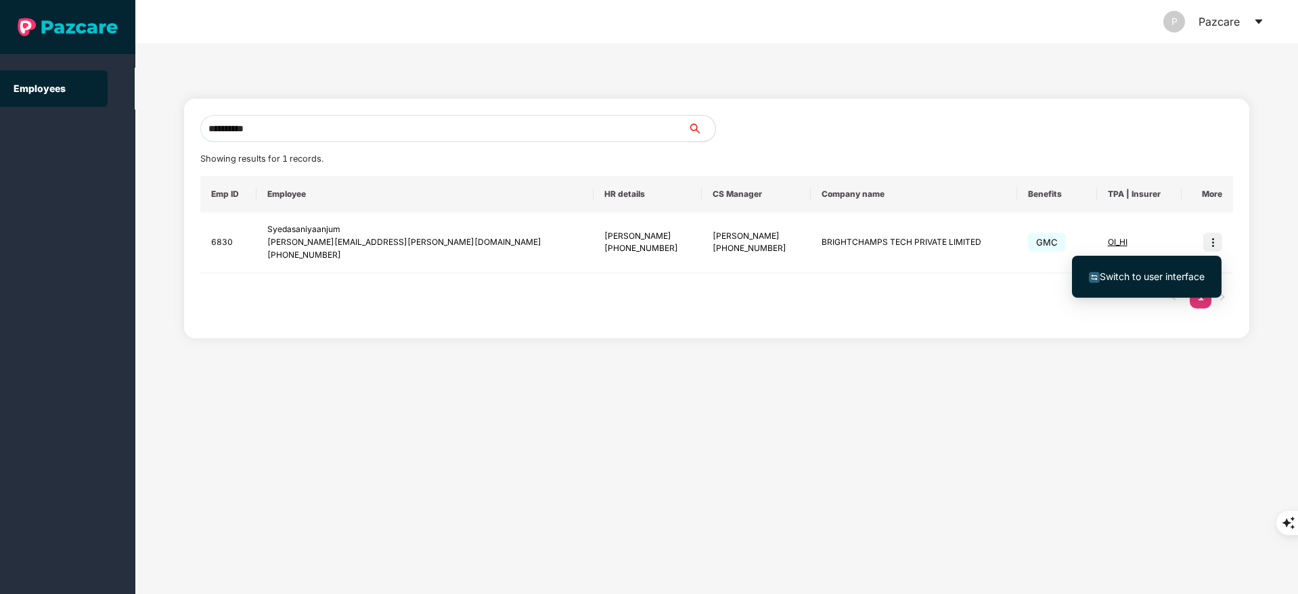
click at [1143, 284] on span "Switch to user interface" at bounding box center [1147, 276] width 116 height 15
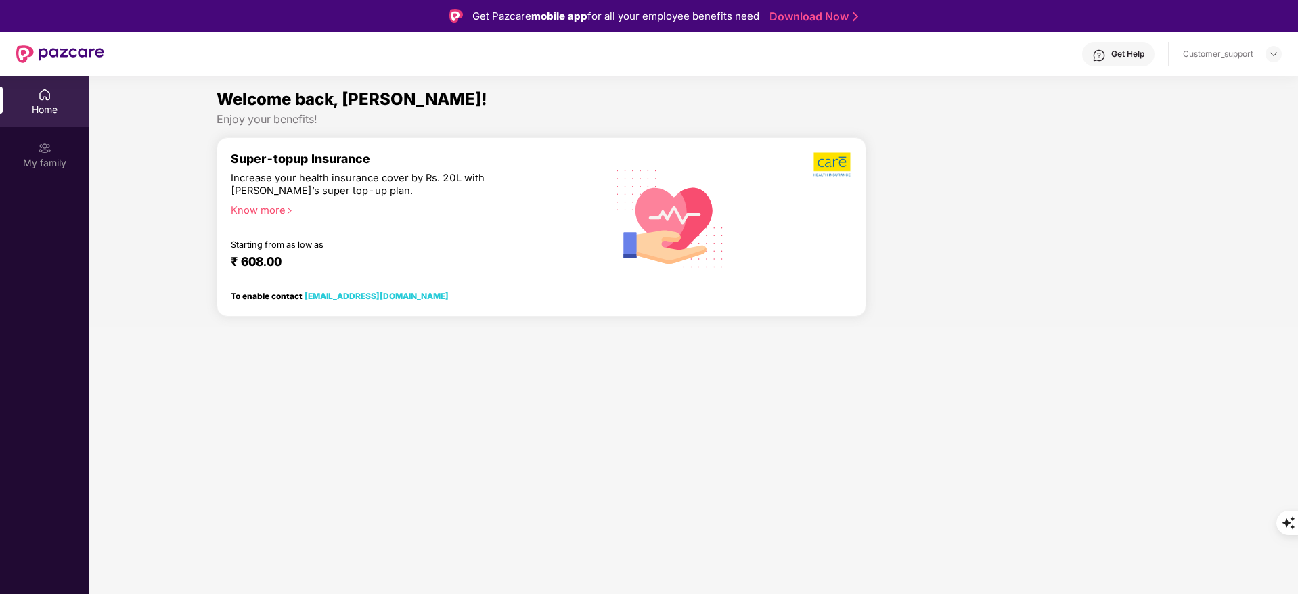
click at [1143, 284] on div at bounding box center [1024, 232] width 305 height 190
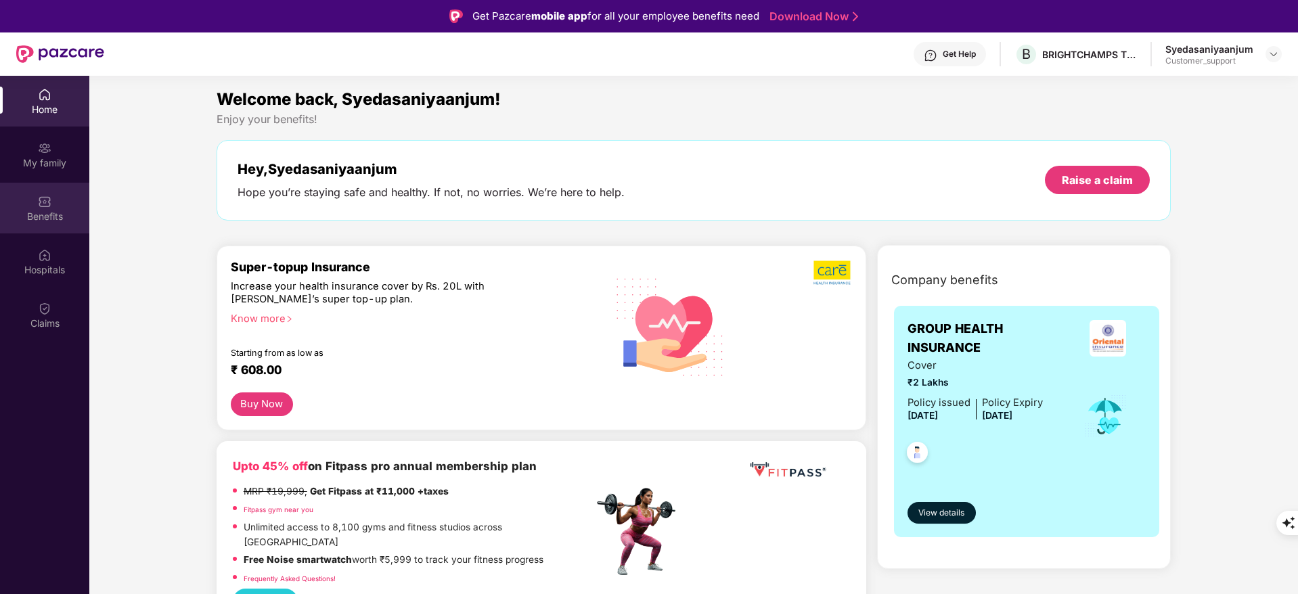
click at [43, 197] on img at bounding box center [45, 202] width 14 height 14
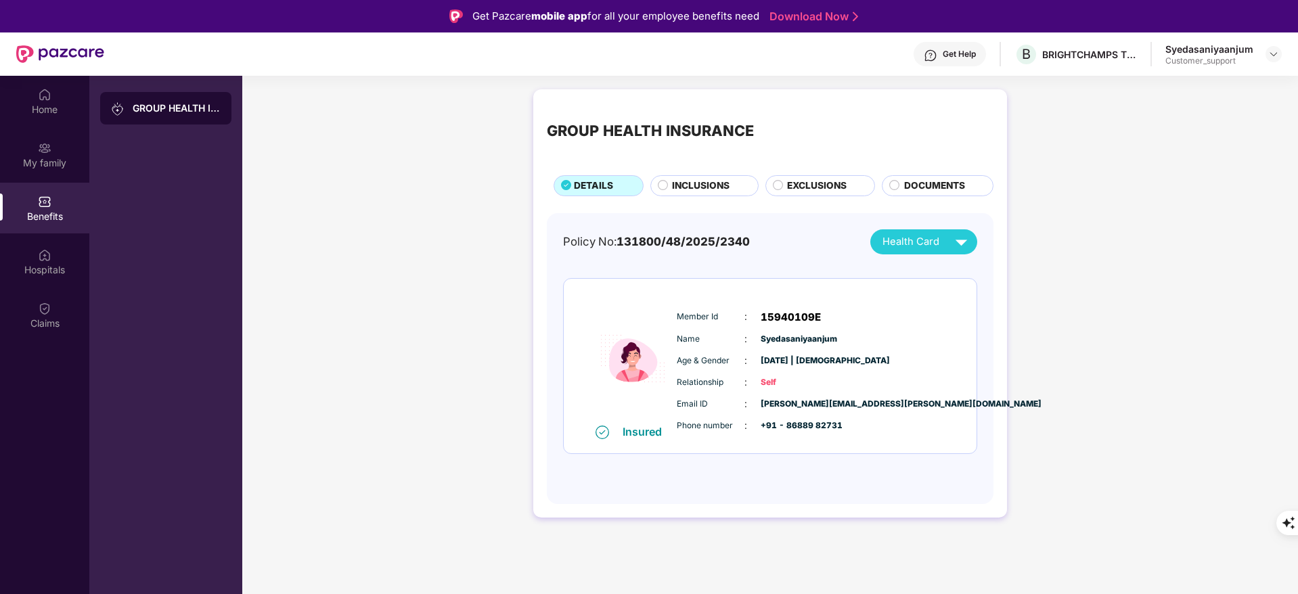
click at [696, 177] on div "INCLUSIONS" at bounding box center [705, 185] width 108 height 21
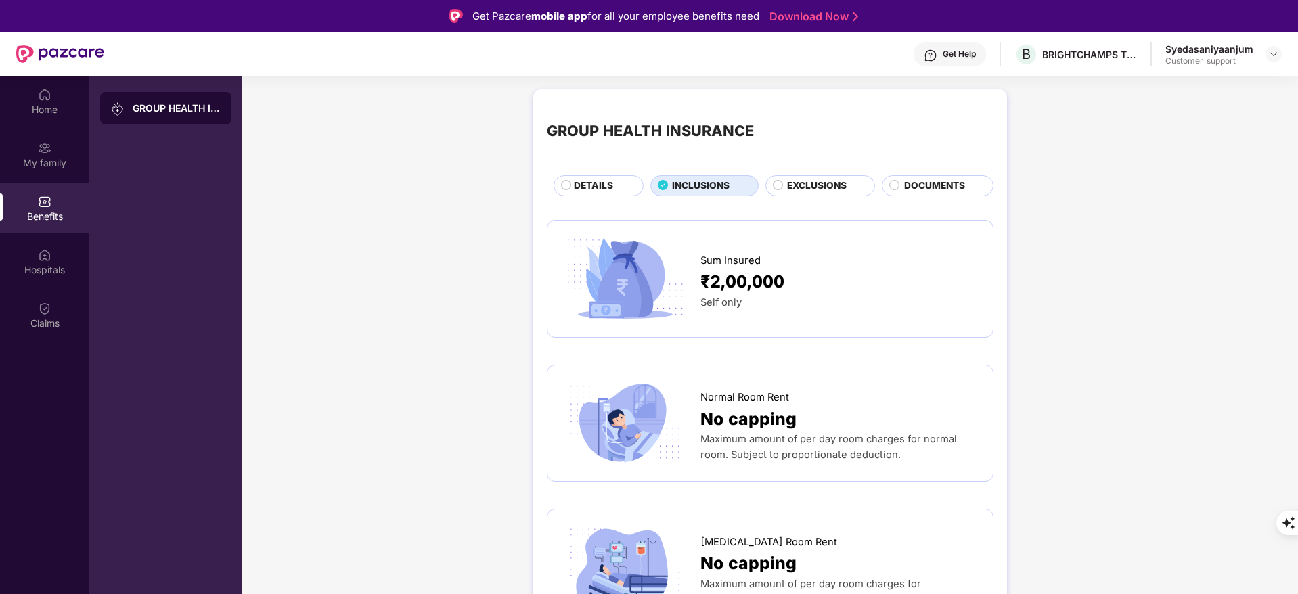
click at [608, 183] on span "DETAILS" at bounding box center [593, 186] width 39 height 15
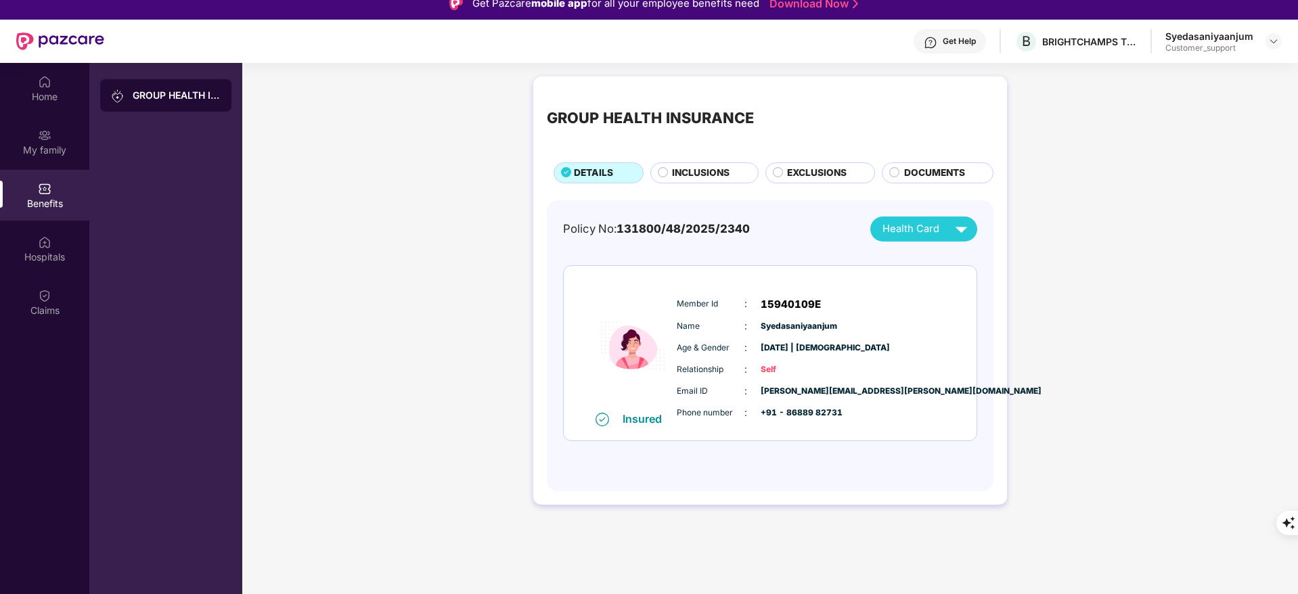
scroll to position [9, 0]
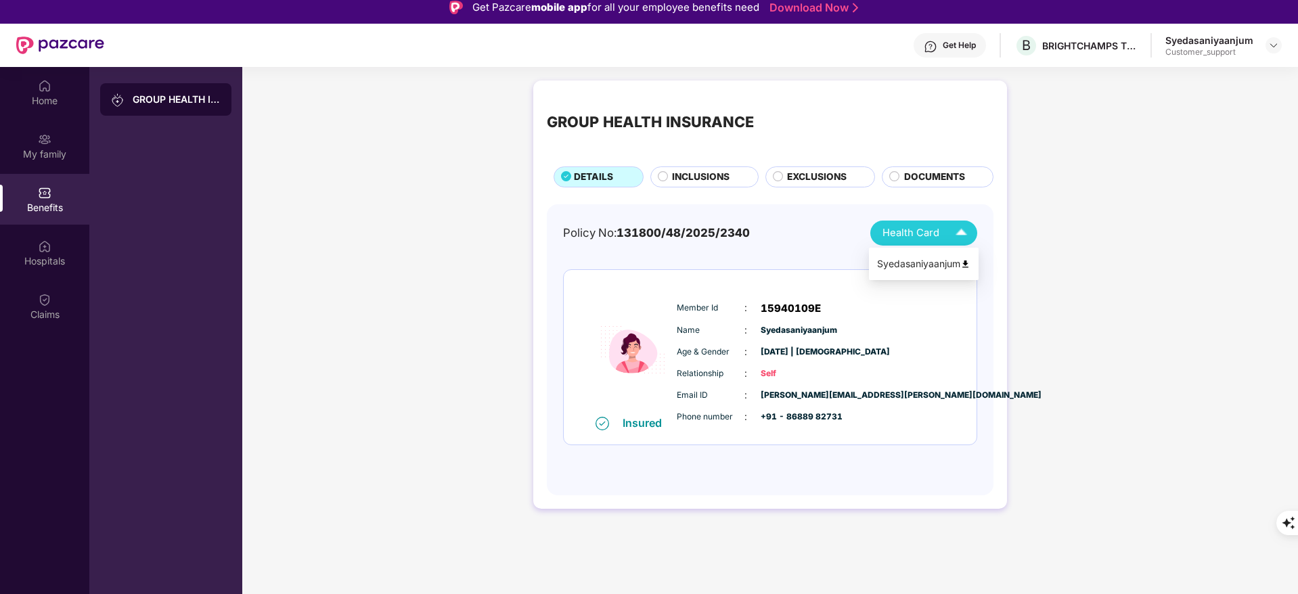
click at [961, 257] on div "Syedasaniyaanjum" at bounding box center [923, 264] width 93 height 15
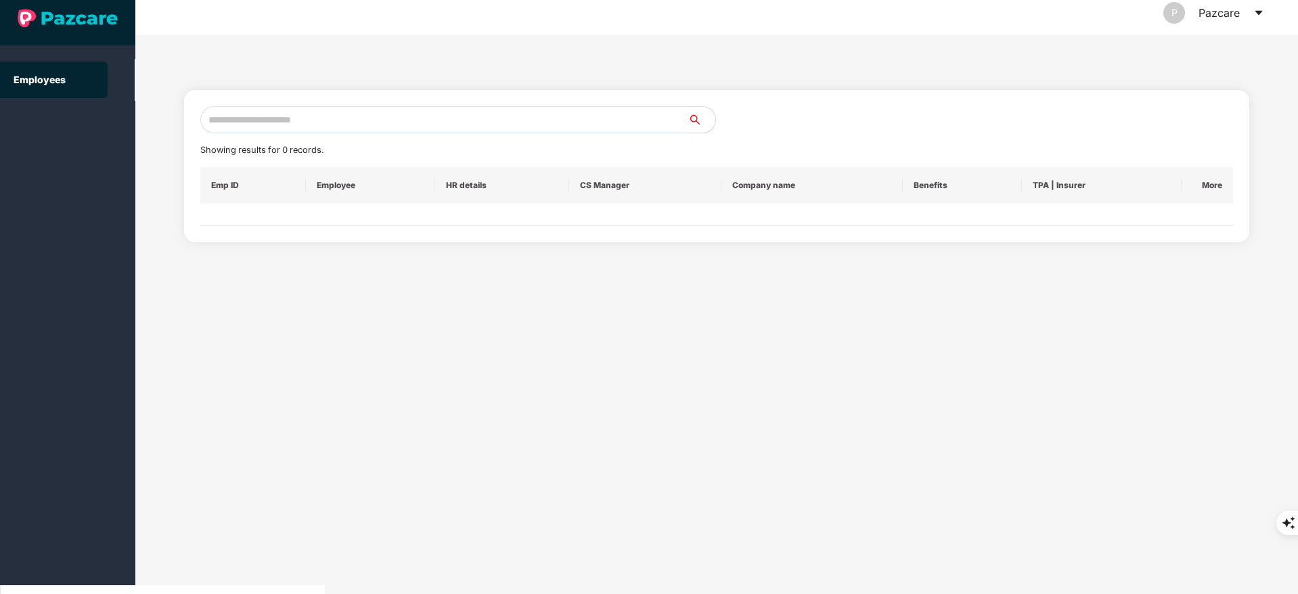
scroll to position [0, 0]
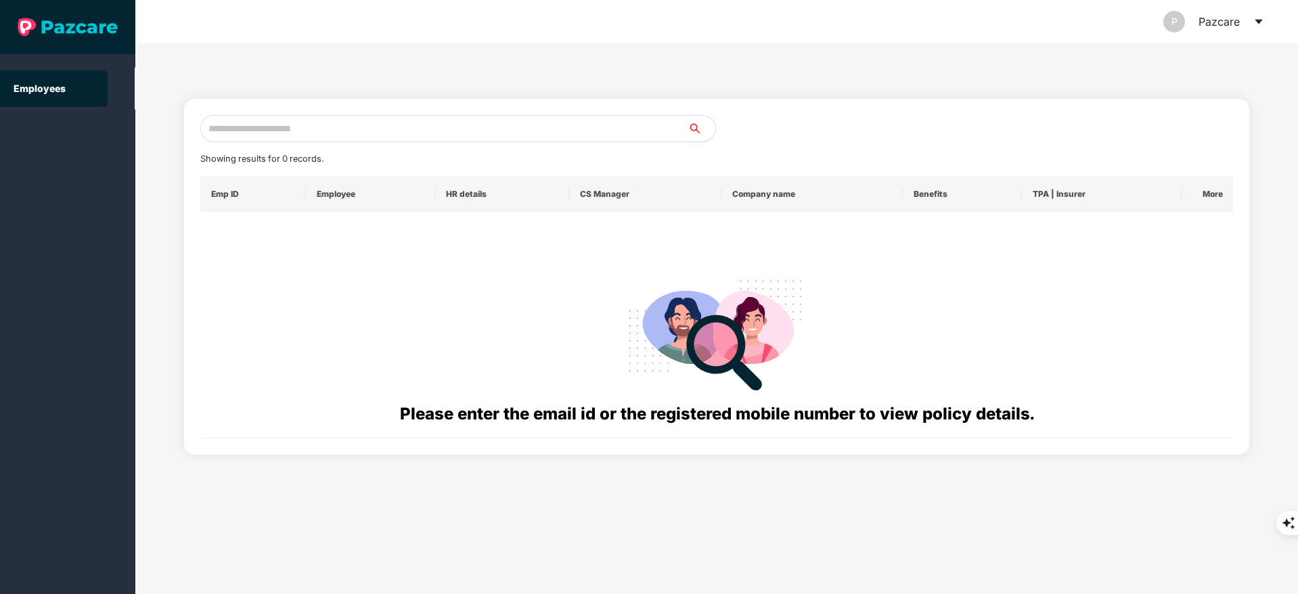
click at [299, 127] on input "text" at bounding box center [444, 128] width 488 height 27
paste input "**********"
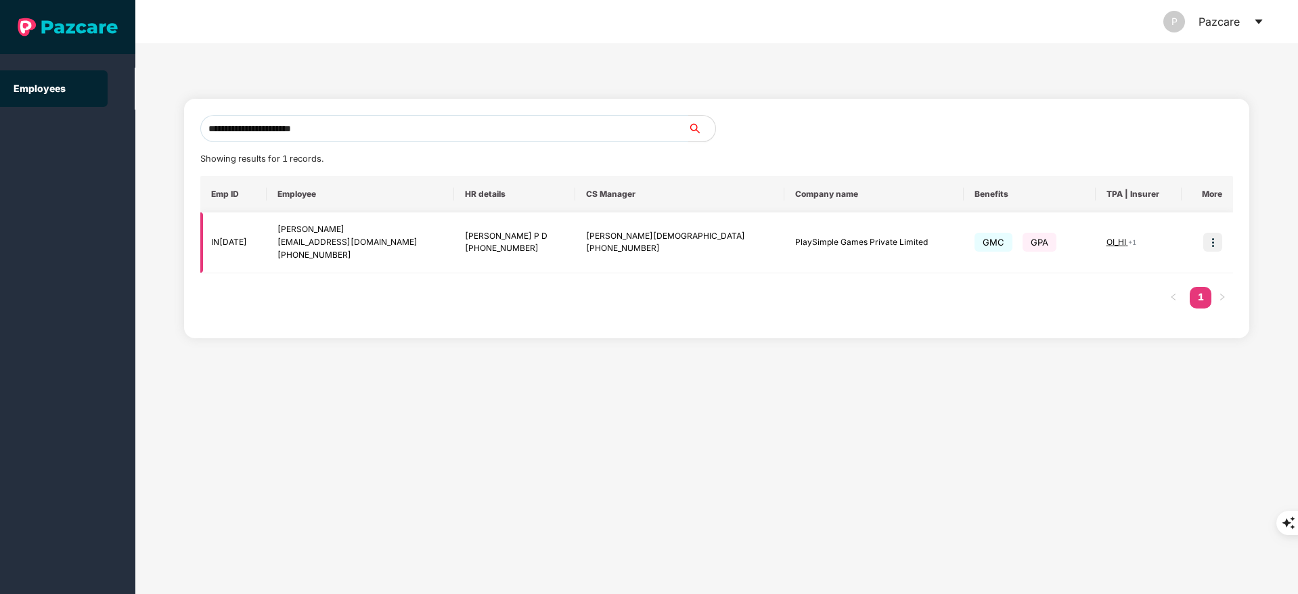
type input "**********"
click at [1214, 235] on img at bounding box center [1213, 242] width 19 height 19
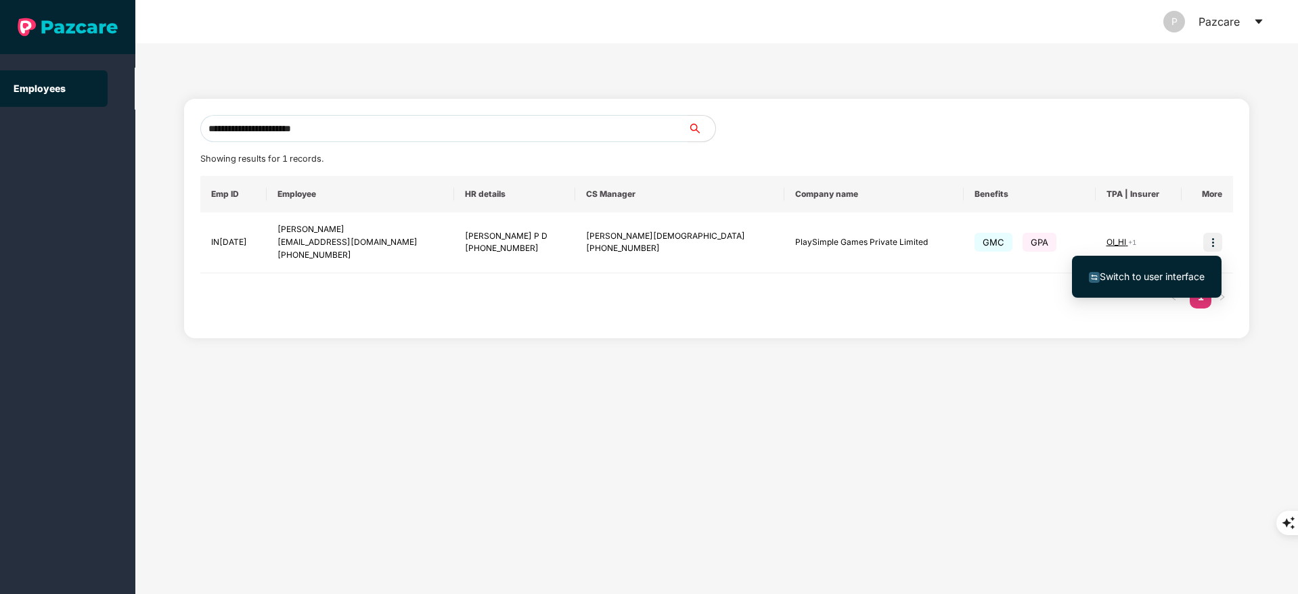
click at [1162, 269] on span "Switch to user interface" at bounding box center [1147, 276] width 116 height 15
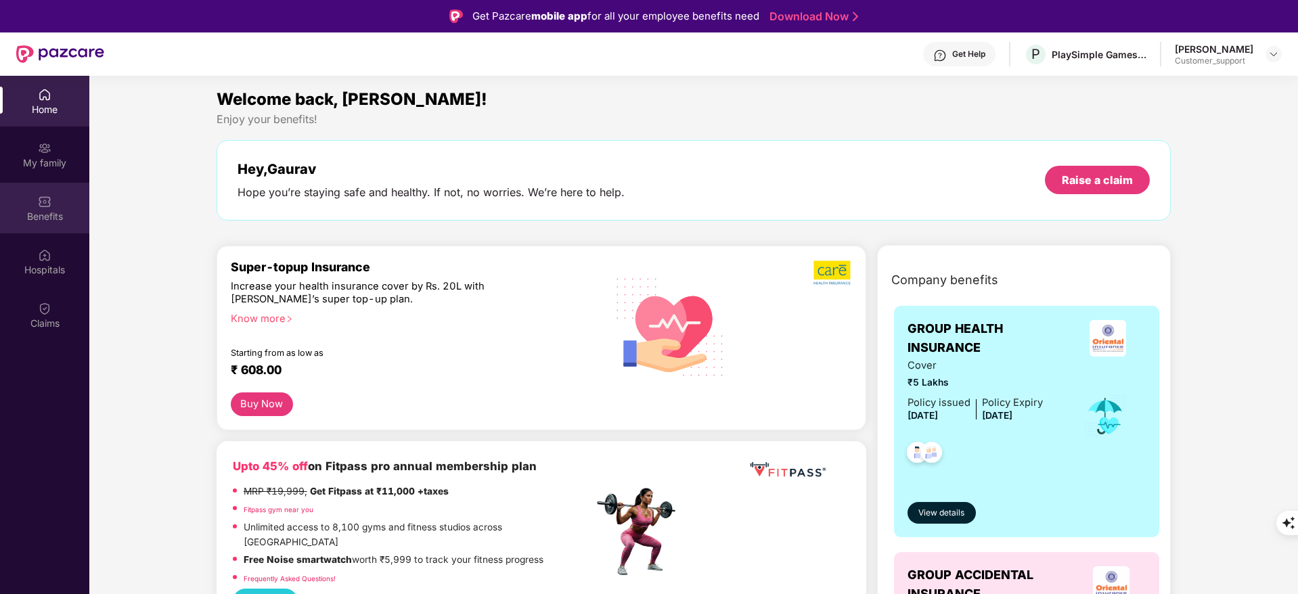
click at [45, 206] on img at bounding box center [45, 202] width 14 height 14
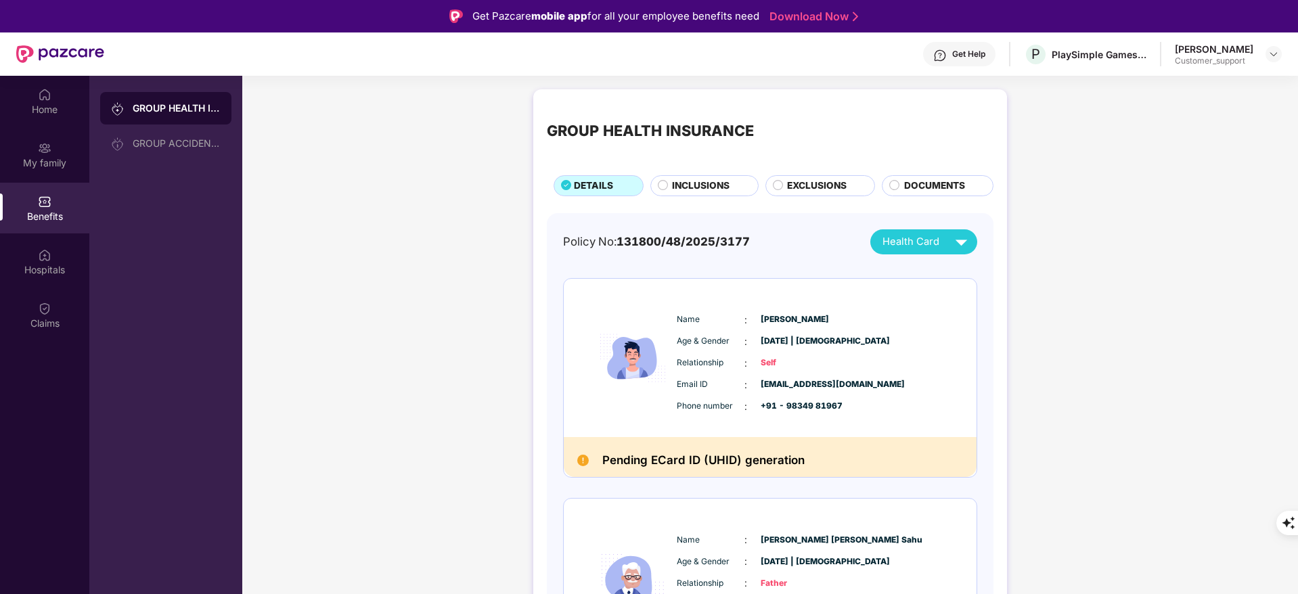
click at [820, 179] on span "EXCLUSIONS" at bounding box center [817, 186] width 60 height 15
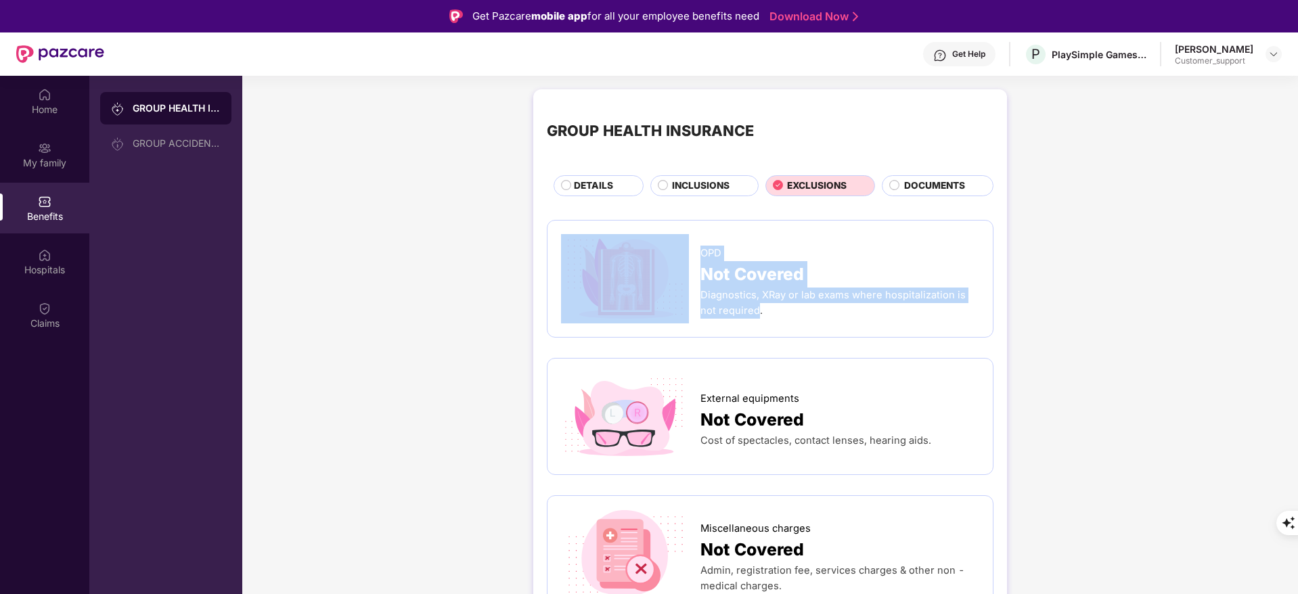
drag, startPoint x: 699, startPoint y: 296, endPoint x: 742, endPoint y: 311, distance: 45.6
click at [742, 311] on div "OPD Not Covered Diagnostics, XRay or lab exams where hospitalization is not req…" at bounding box center [770, 278] width 418 height 89
click at [742, 311] on div "Diagnostics, XRay or lab exams where hospitalization is not required." at bounding box center [840, 303] width 279 height 31
drag, startPoint x: 699, startPoint y: 294, endPoint x: 737, endPoint y: 298, distance: 38.7
click at [737, 298] on div "OPD Not Covered Diagnostics, XRay or lab exams where hospitalization is not req…" at bounding box center [770, 278] width 418 height 89
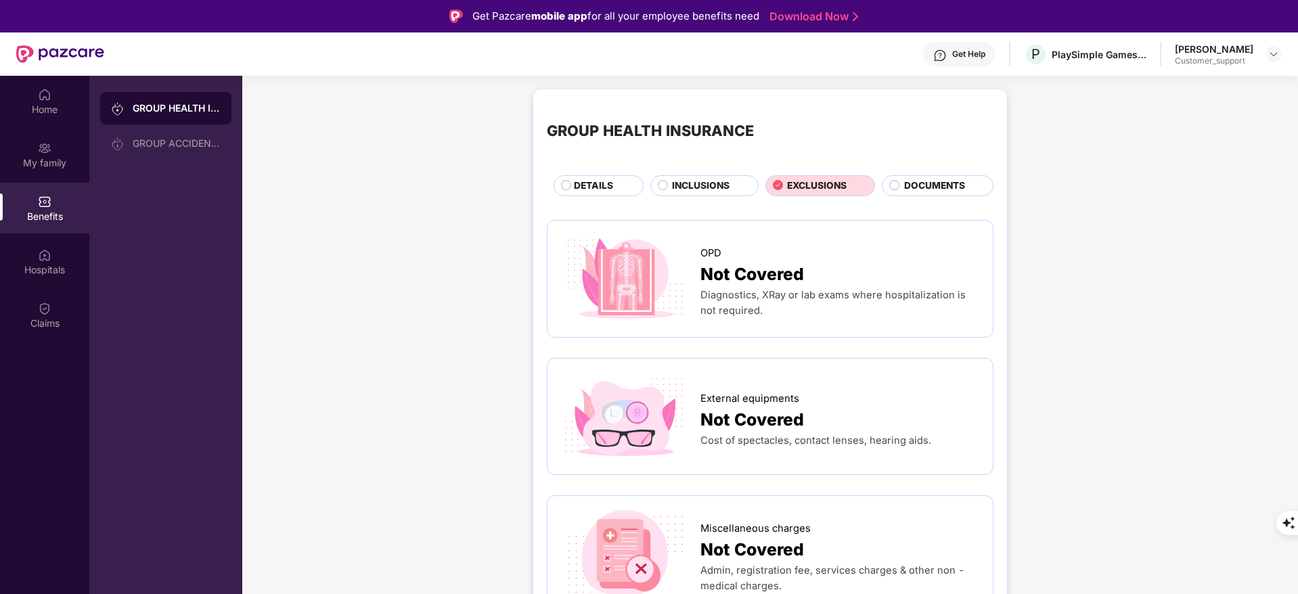
click at [745, 296] on span "Diagnostics, XRay or lab exams where hospitalization is not required." at bounding box center [833, 303] width 265 height 28
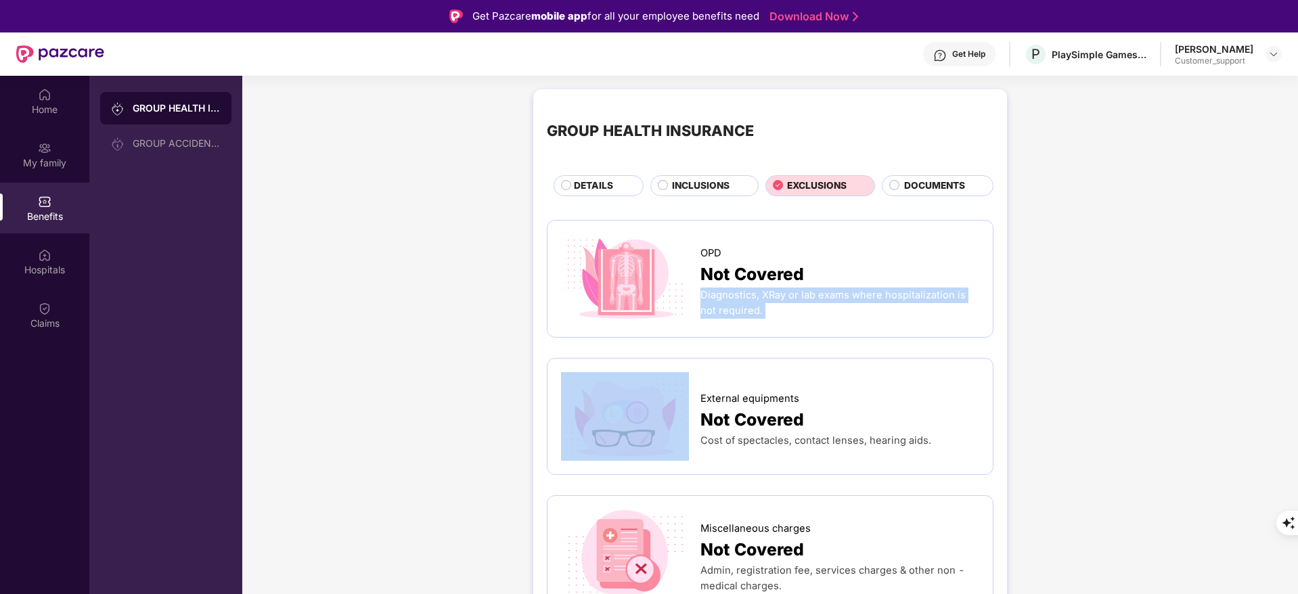
click at [745, 296] on span "Diagnostics, XRay or lab exams where hospitalization is not required." at bounding box center [833, 303] width 265 height 28
copy span "Diagnostics, XRay or lab exams where hospitalization is not required."
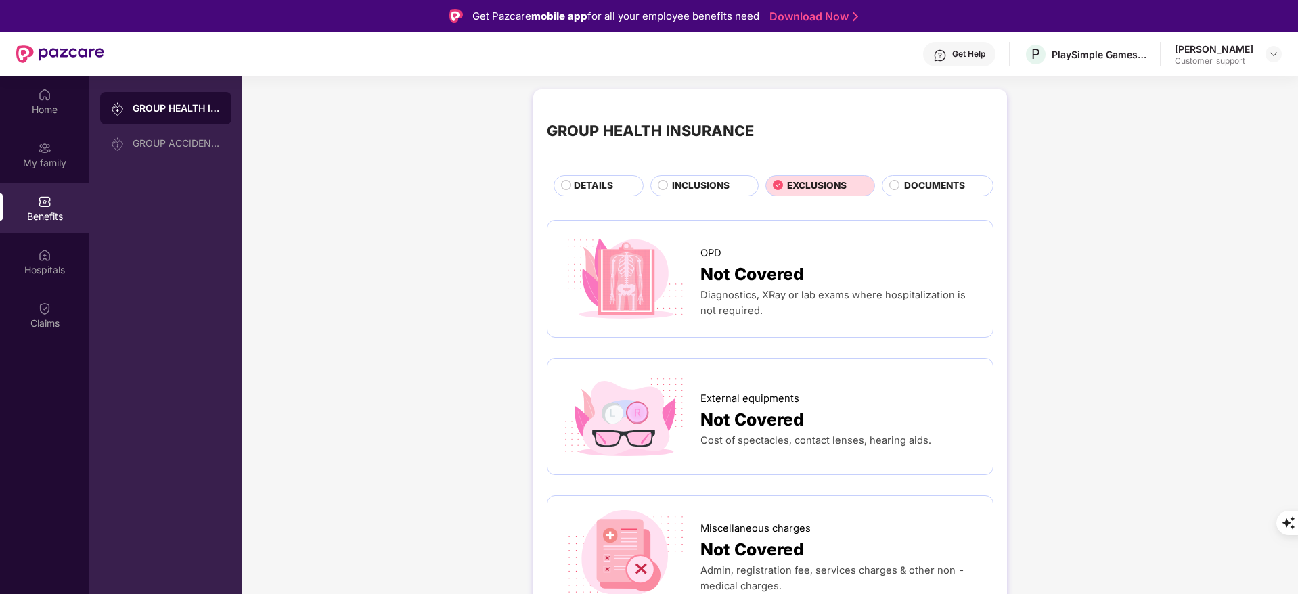
drag, startPoint x: 746, startPoint y: 312, endPoint x: 703, endPoint y: 301, distance: 44.7
click at [703, 301] on div "Diagnostics, XRay or lab exams where hospitalization is not required." at bounding box center [840, 303] width 279 height 31
copy span "Diagnostics, XRay or lab exams where hospitalization is not required."
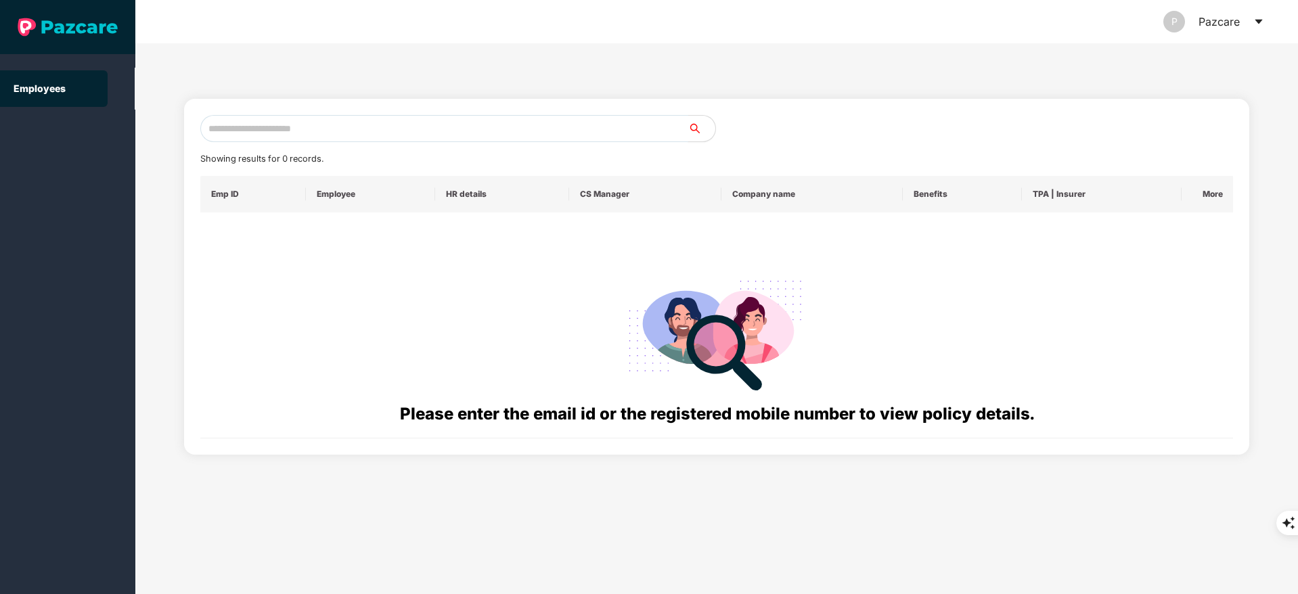
click at [244, 116] on input "text" at bounding box center [444, 128] width 488 height 27
paste input "**********"
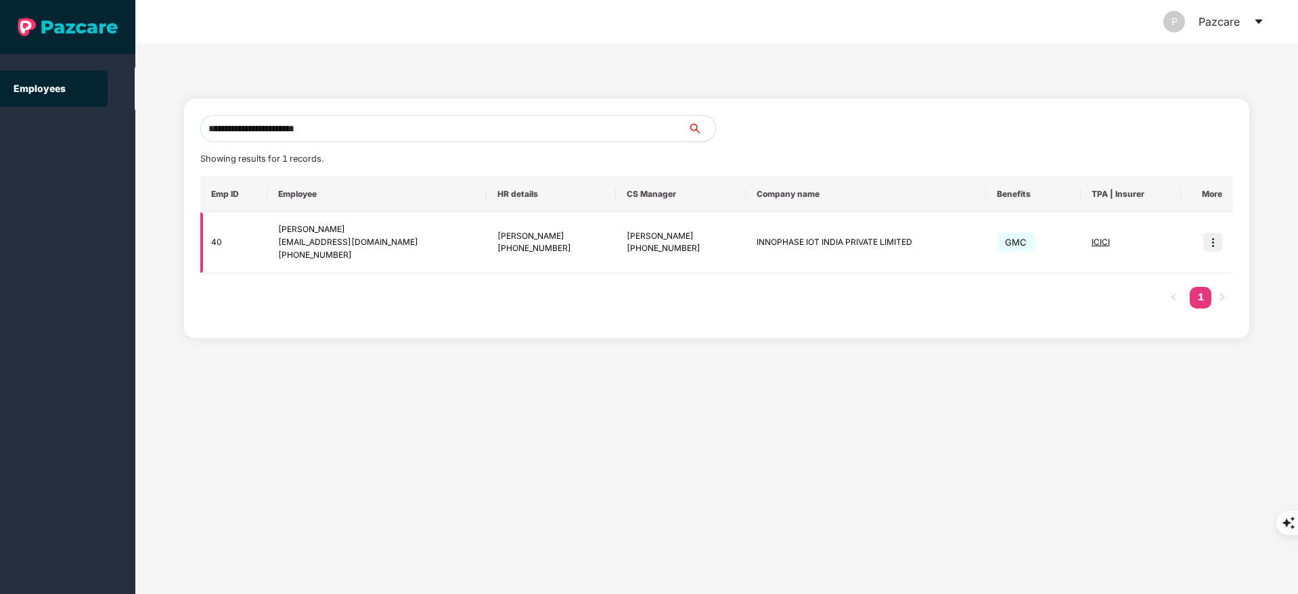
type input "**********"
click at [1214, 231] on td at bounding box center [1207, 243] width 51 height 61
click at [1212, 239] on img at bounding box center [1213, 242] width 19 height 19
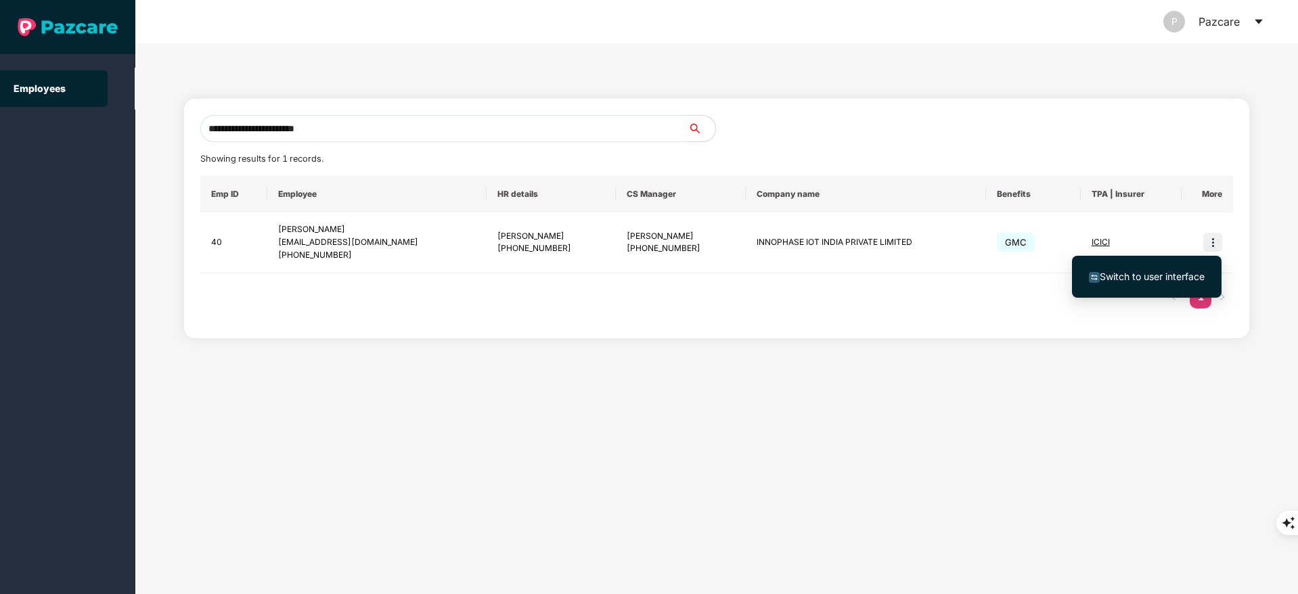
click at [1133, 264] on li "Switch to user interface" at bounding box center [1147, 277] width 150 height 28
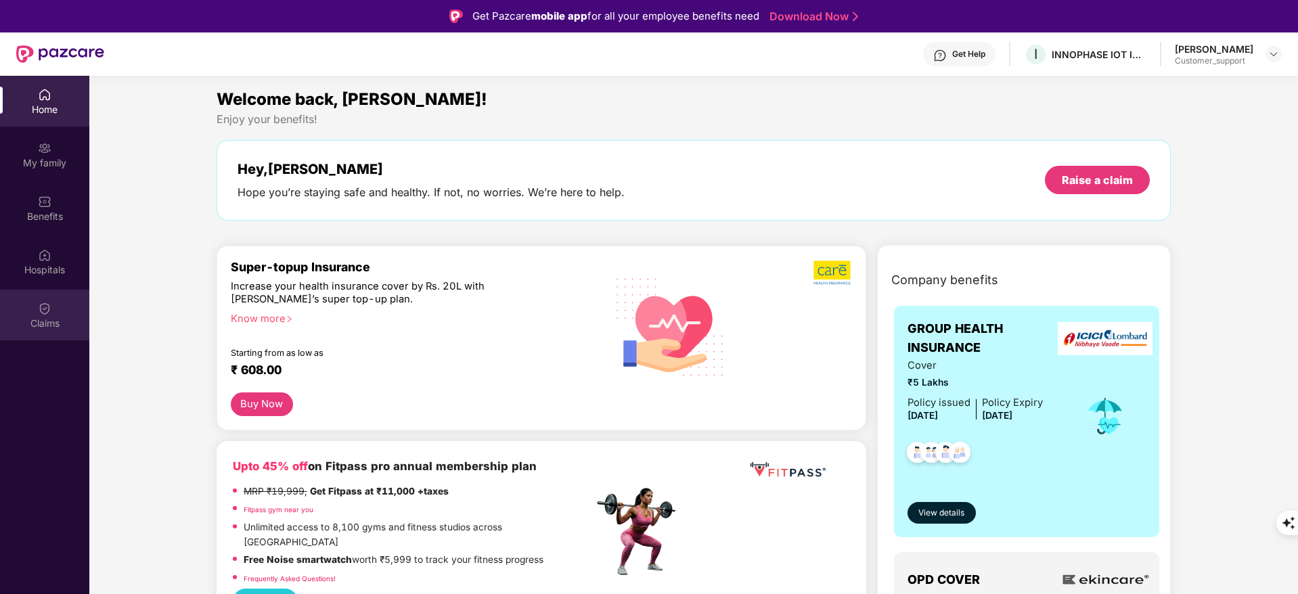
click at [50, 311] on img at bounding box center [45, 309] width 14 height 14
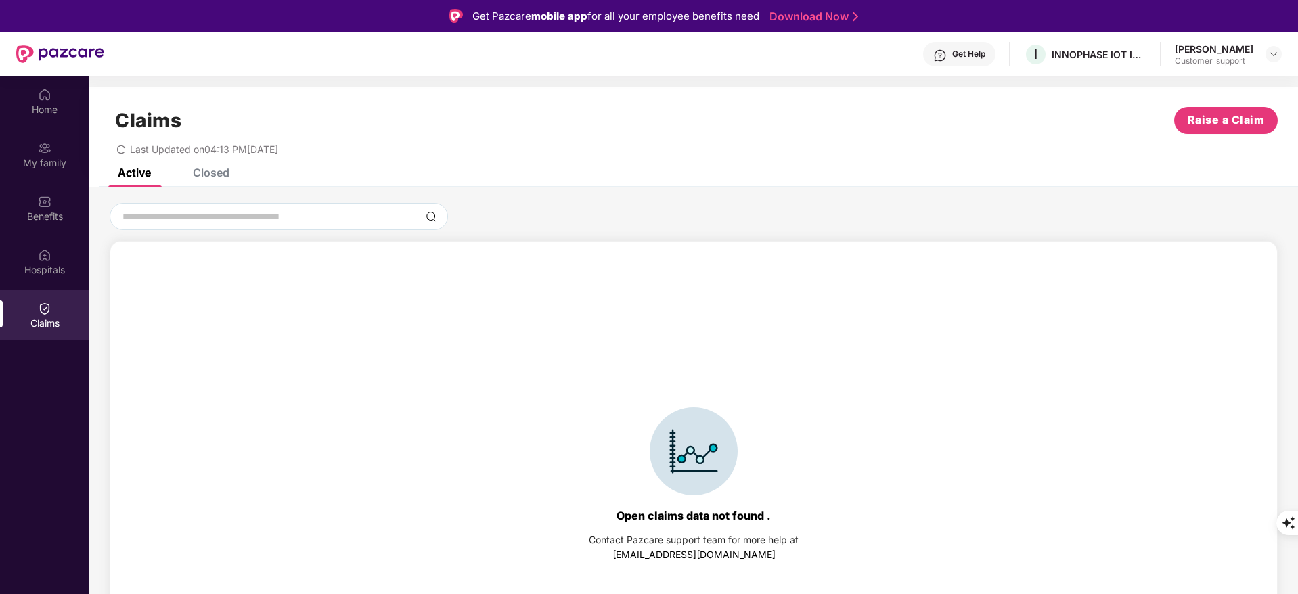
click at [203, 160] on div "Claims Raise a Claim Last Updated on 04:13 PM[DATE]" at bounding box center [693, 128] width 1209 height 82
click at [207, 169] on div "Closed" at bounding box center [211, 173] width 37 height 14
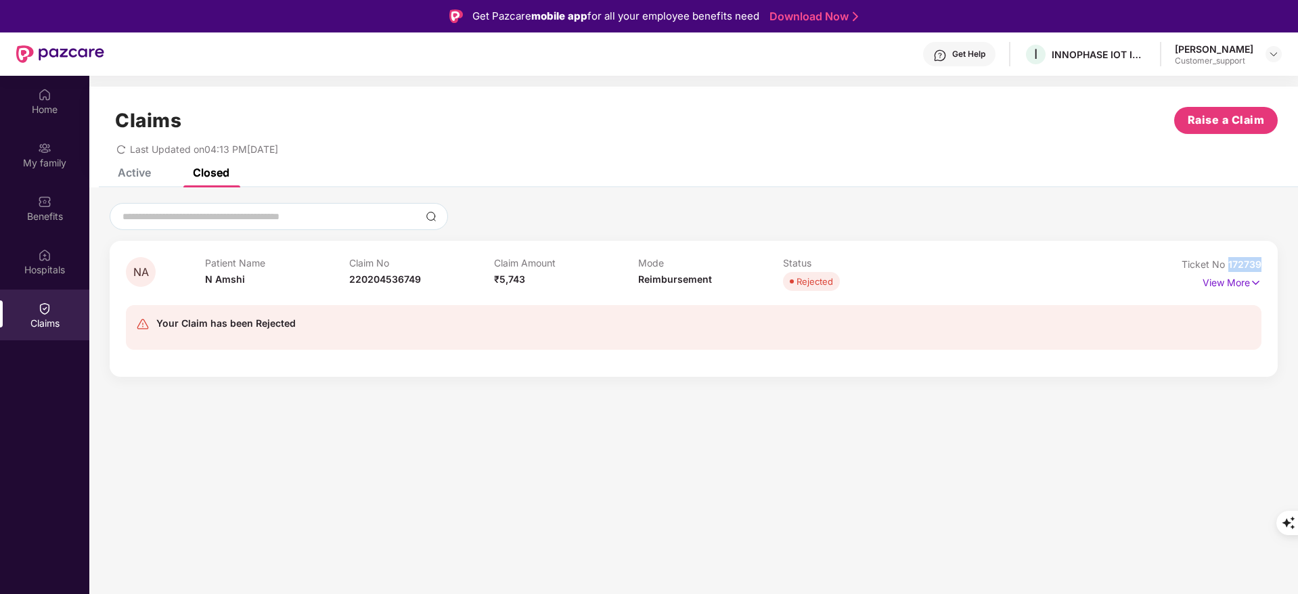
drag, startPoint x: 1228, startPoint y: 256, endPoint x: 1271, endPoint y: 259, distance: 42.8
click at [1271, 259] on div "NA Patient Name N Amshi Claim No 220204536749 Claim Amount ₹5,743 Mode Reimburs…" at bounding box center [694, 309] width 1168 height 136
copy span "172739"
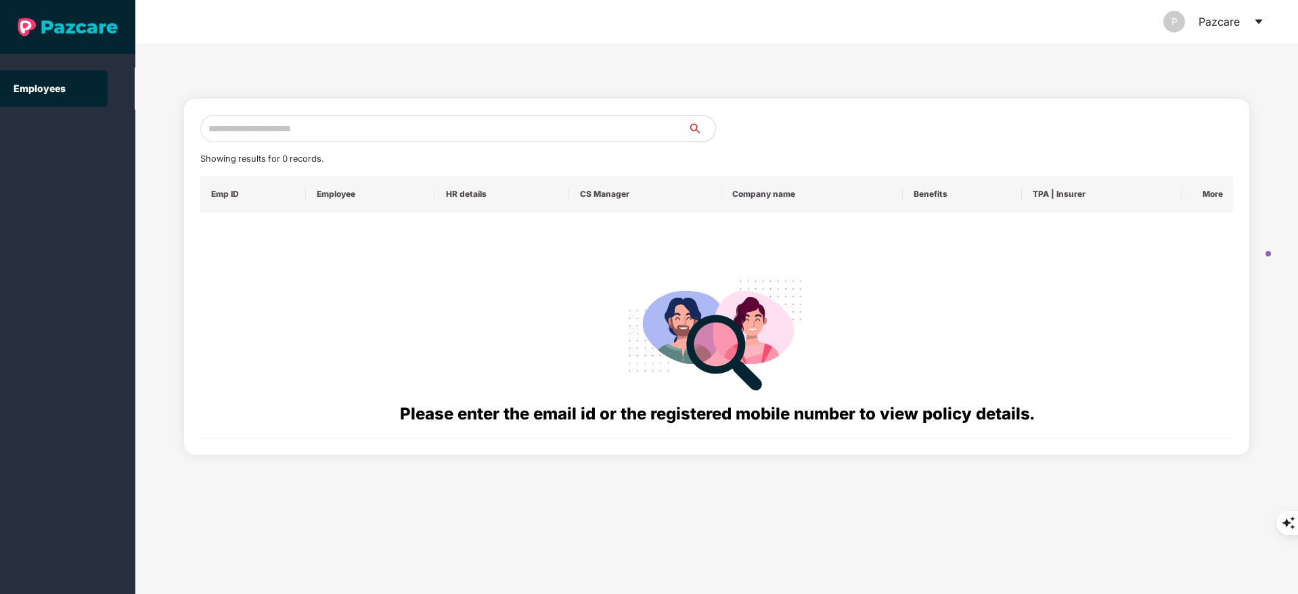
click at [232, 134] on input "text" at bounding box center [444, 128] width 488 height 27
paste input "**********"
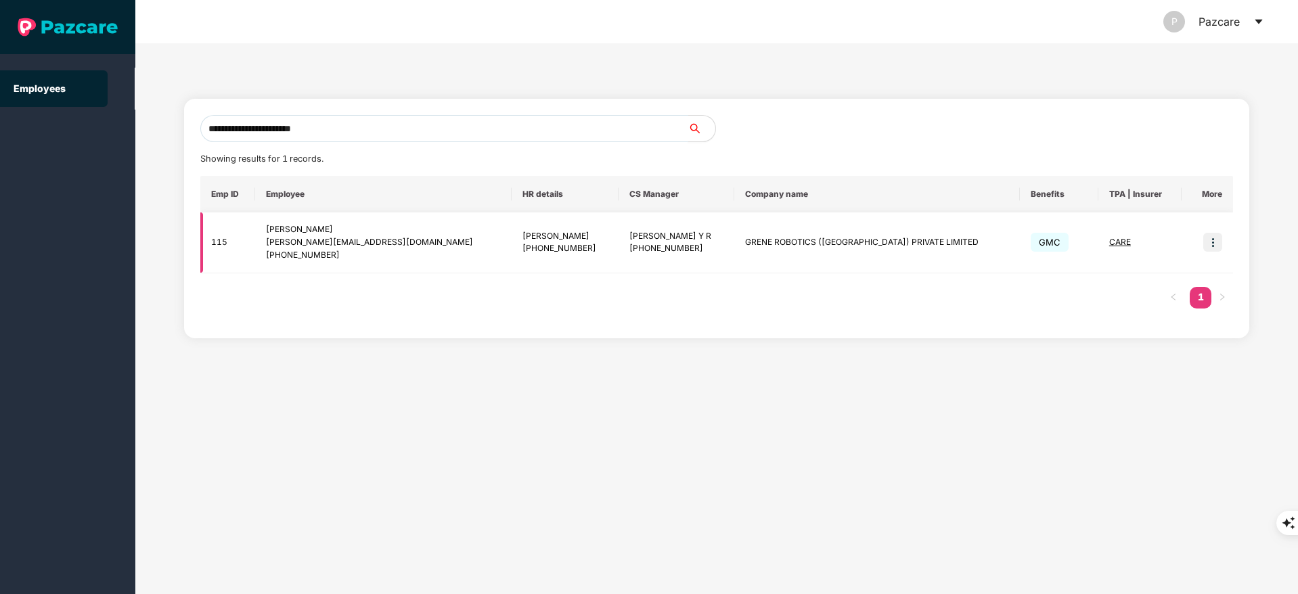
type input "**********"
click at [1208, 242] on img at bounding box center [1213, 242] width 19 height 19
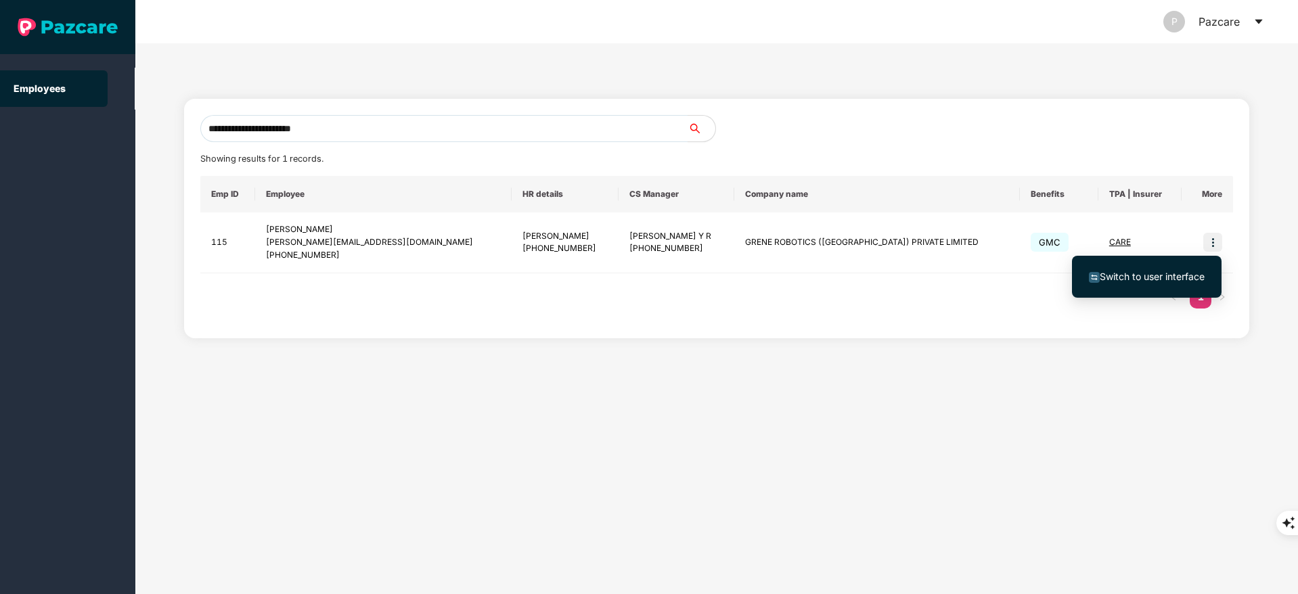
click at [1163, 275] on span "Switch to user interface" at bounding box center [1152, 277] width 105 height 12
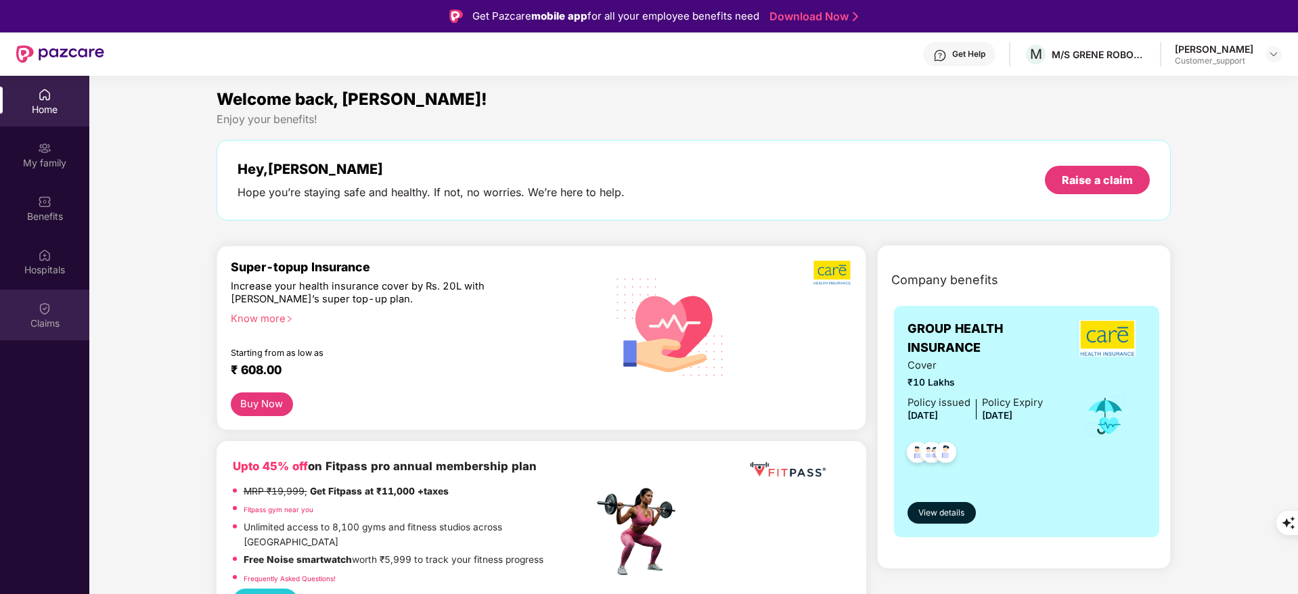
click at [39, 327] on div "Claims" at bounding box center [44, 324] width 89 height 14
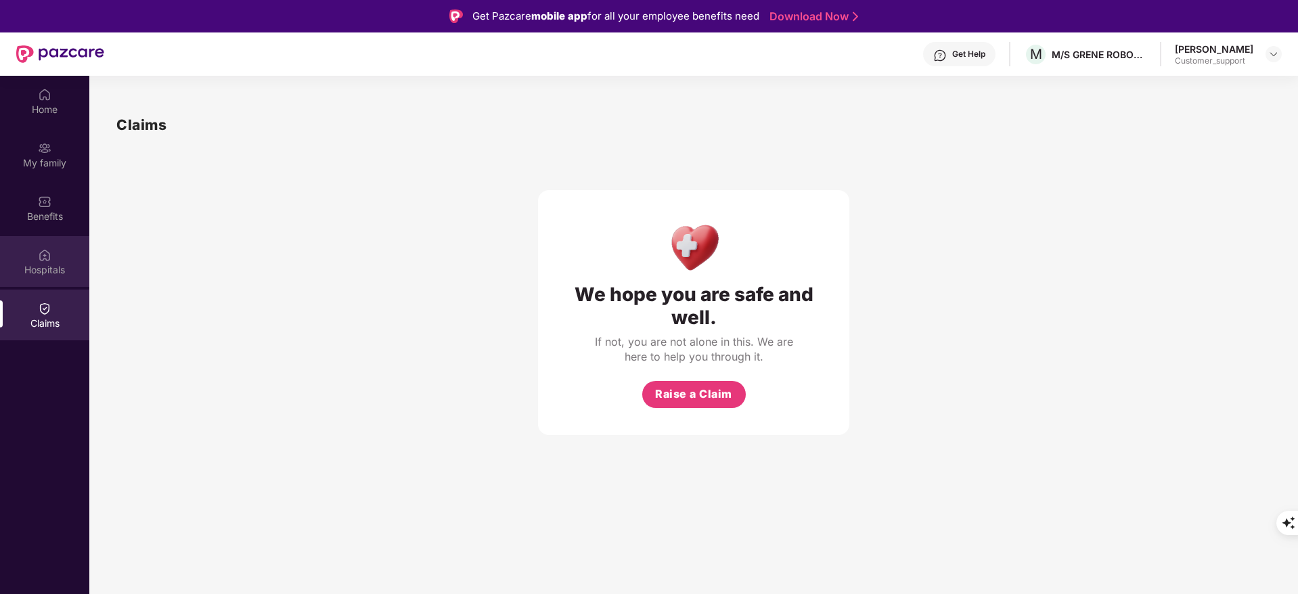
click at [39, 280] on div "Hospitals" at bounding box center [44, 261] width 89 height 51
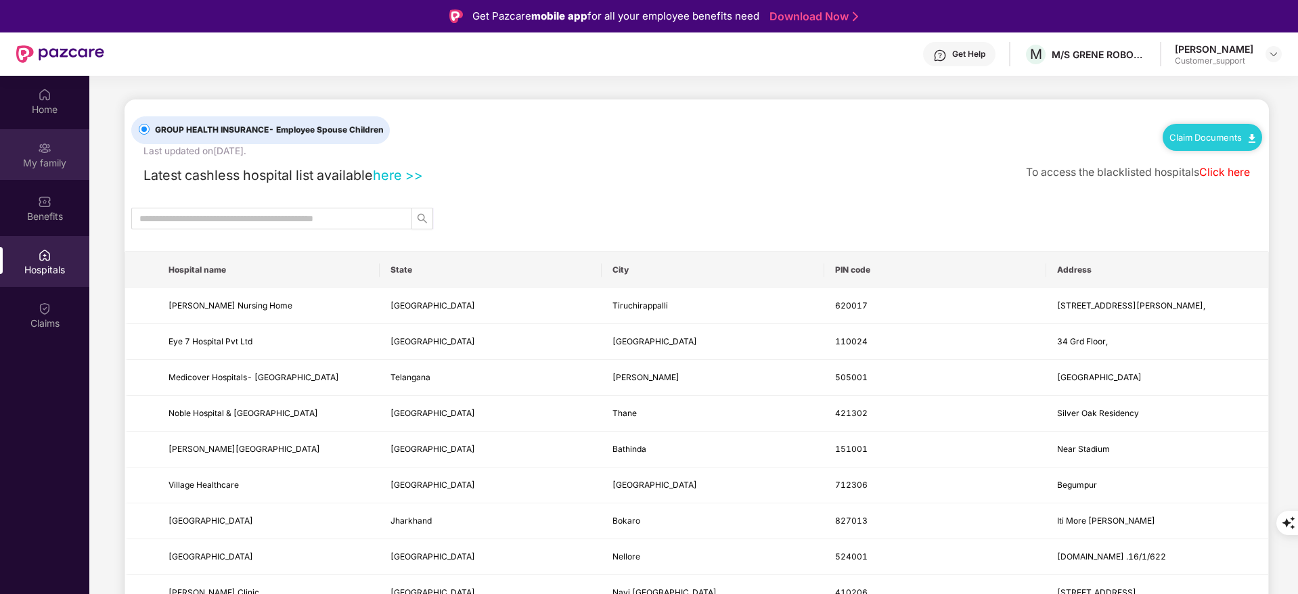
click at [53, 152] on div "My family" at bounding box center [44, 154] width 89 height 51
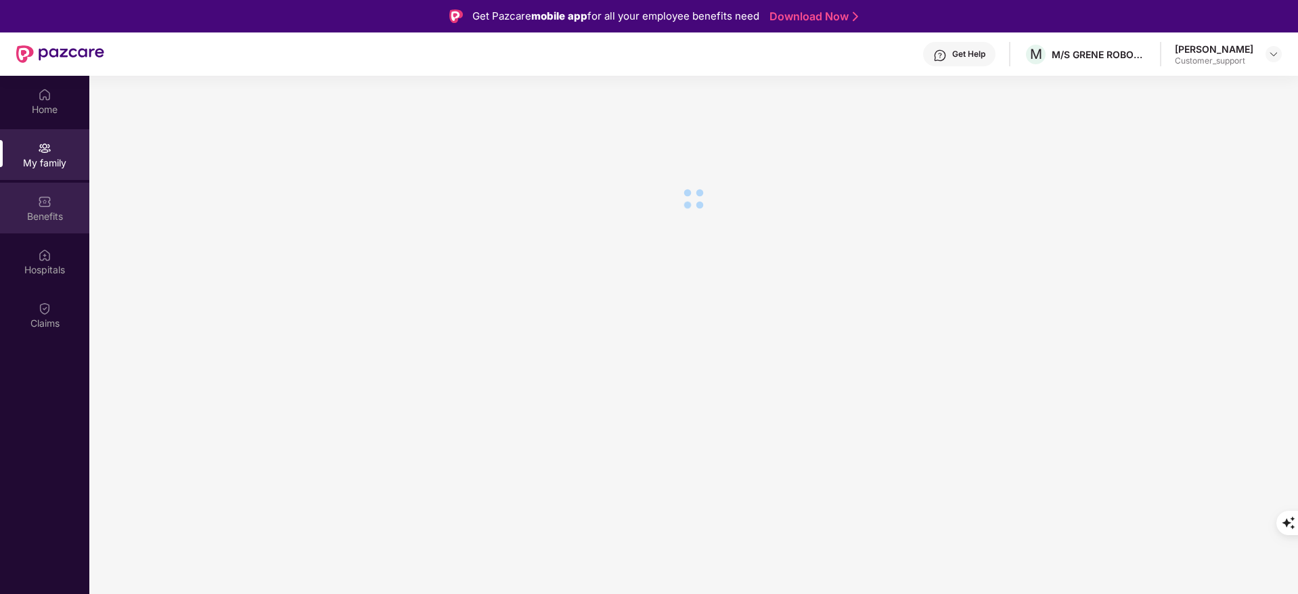
click at [45, 196] on img at bounding box center [45, 202] width 14 height 14
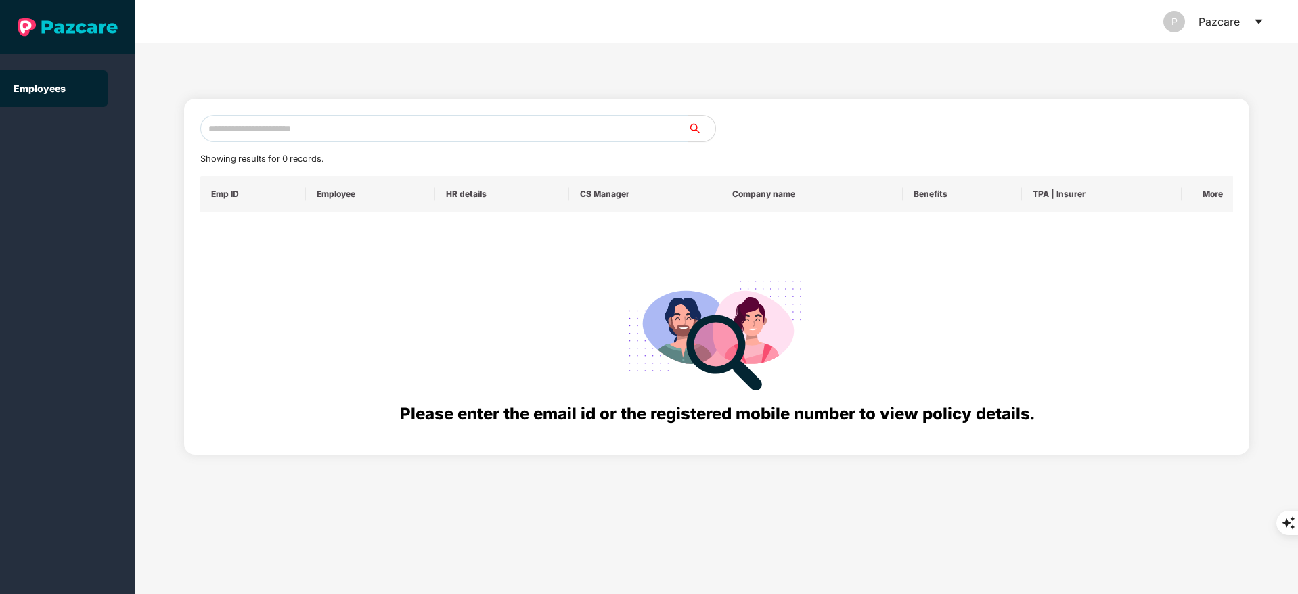
click at [290, 113] on div "Showing results for 0 records. Emp ID Employee HR details CS Manager Company na…" at bounding box center [717, 277] width 1066 height 356
click at [282, 120] on input "text" at bounding box center [444, 128] width 488 height 27
paste input "**********"
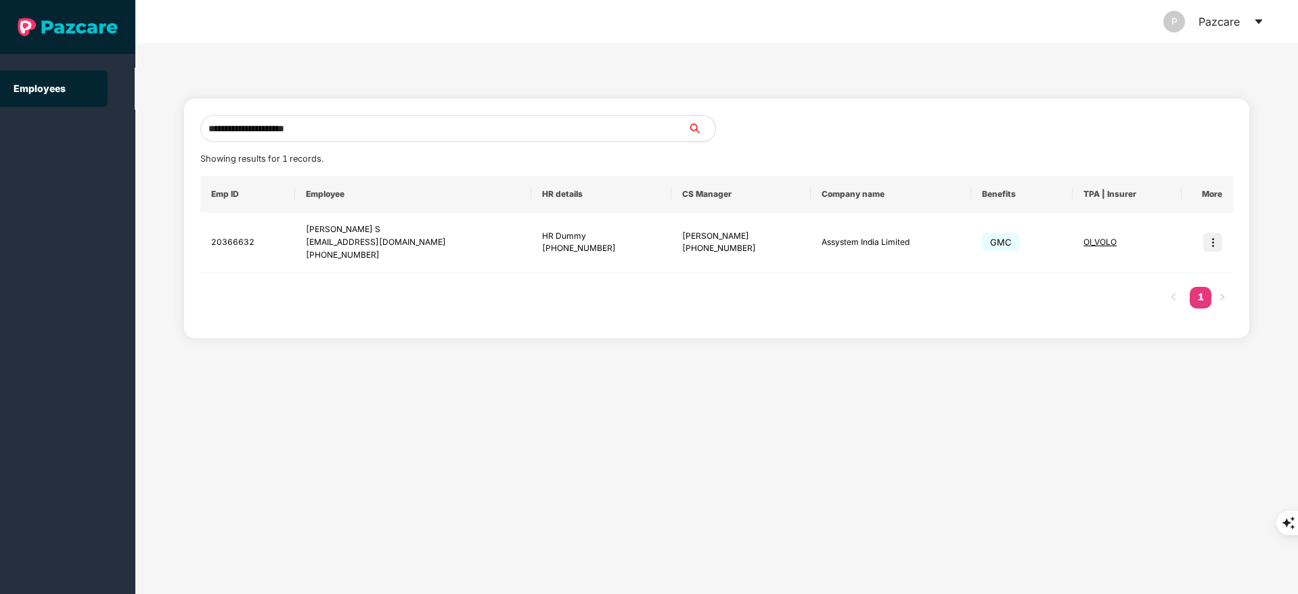
type input "**********"
click at [1212, 233] on img at bounding box center [1213, 242] width 19 height 19
click at [1158, 267] on li "Switch to user interface" at bounding box center [1147, 277] width 150 height 28
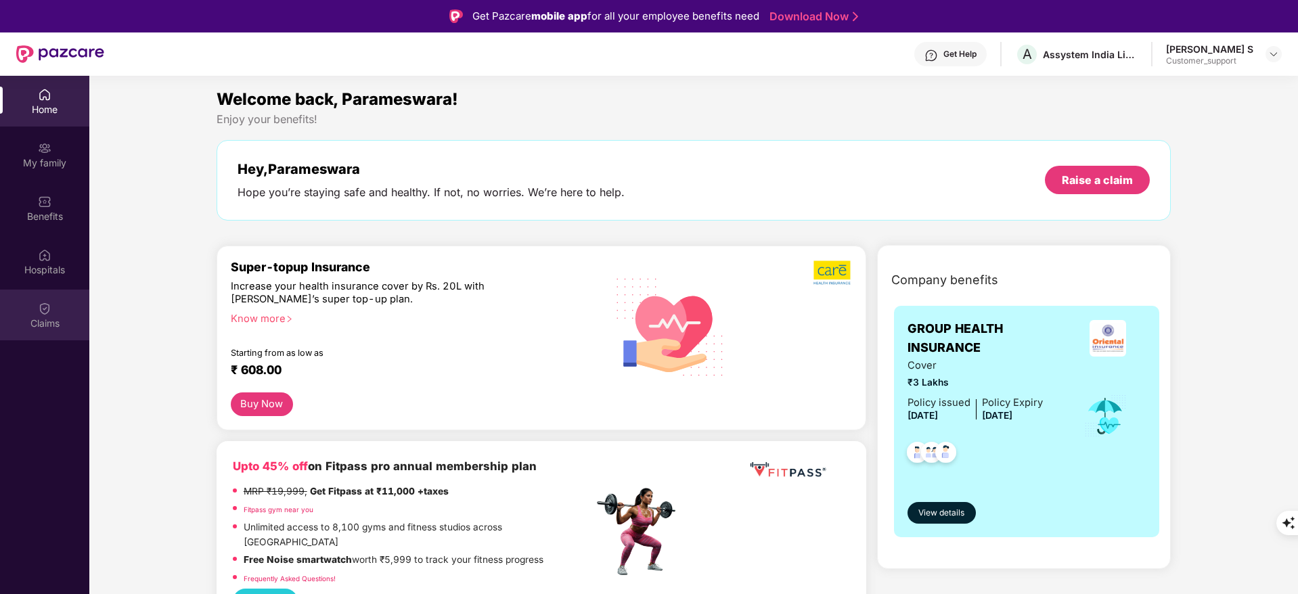
click at [41, 305] on img at bounding box center [45, 309] width 14 height 14
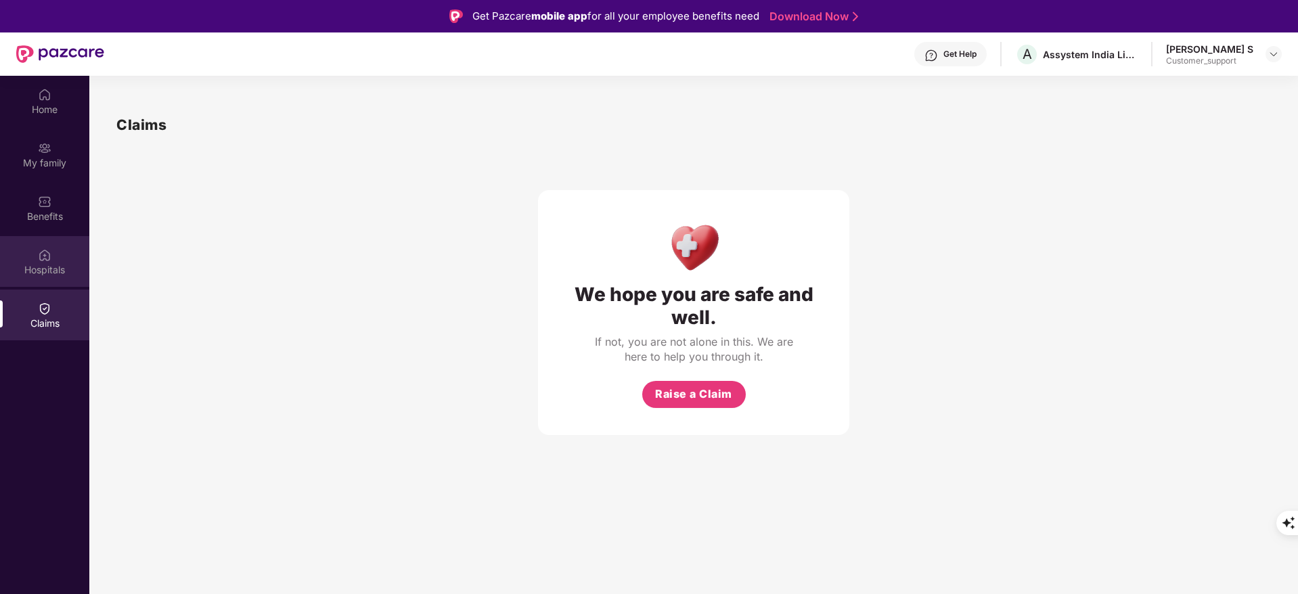
click at [44, 275] on div "Hospitals" at bounding box center [44, 270] width 89 height 14
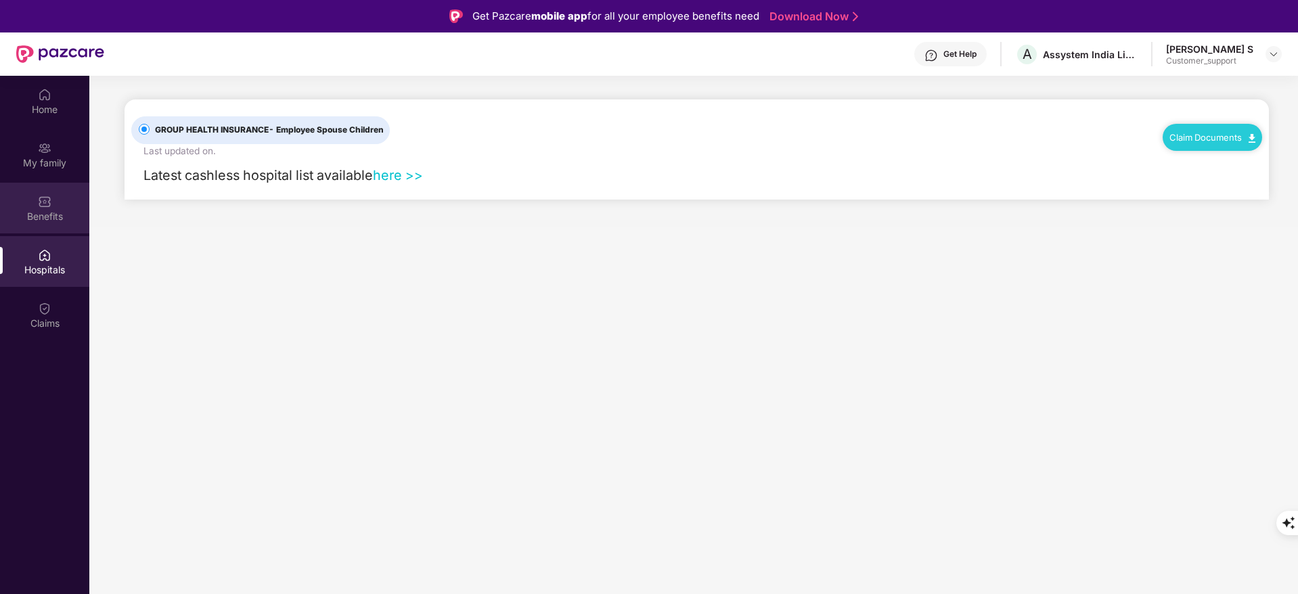
click at [51, 210] on div "Benefits" at bounding box center [44, 217] width 89 height 14
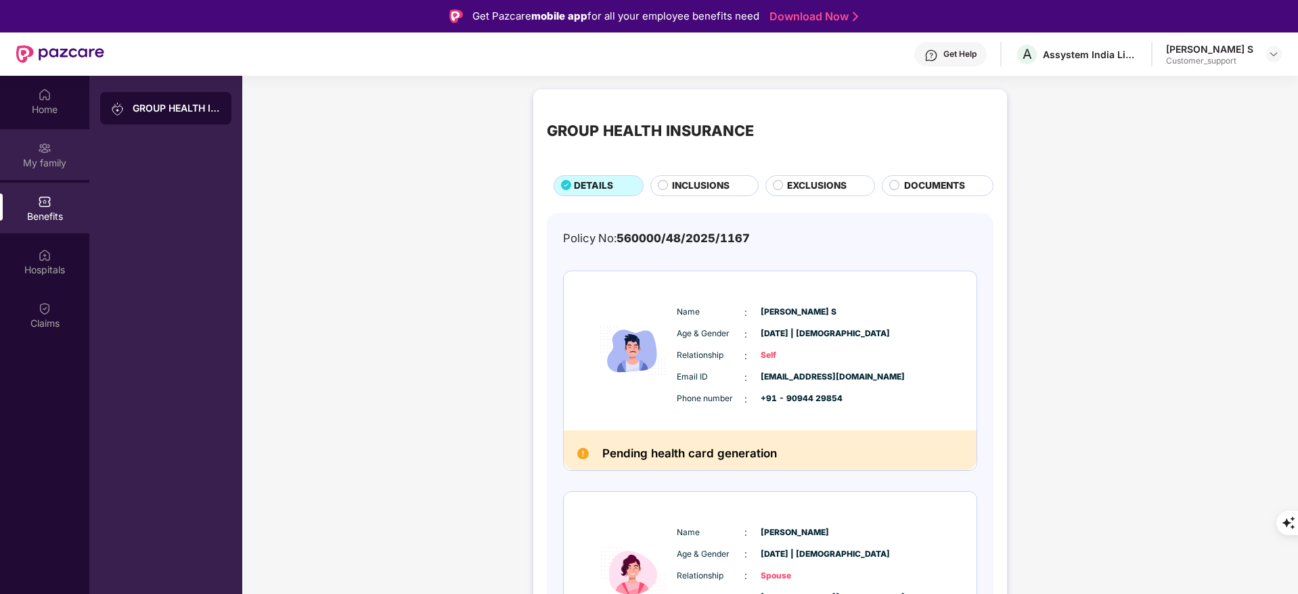
click at [49, 164] on div "My family" at bounding box center [44, 163] width 89 height 14
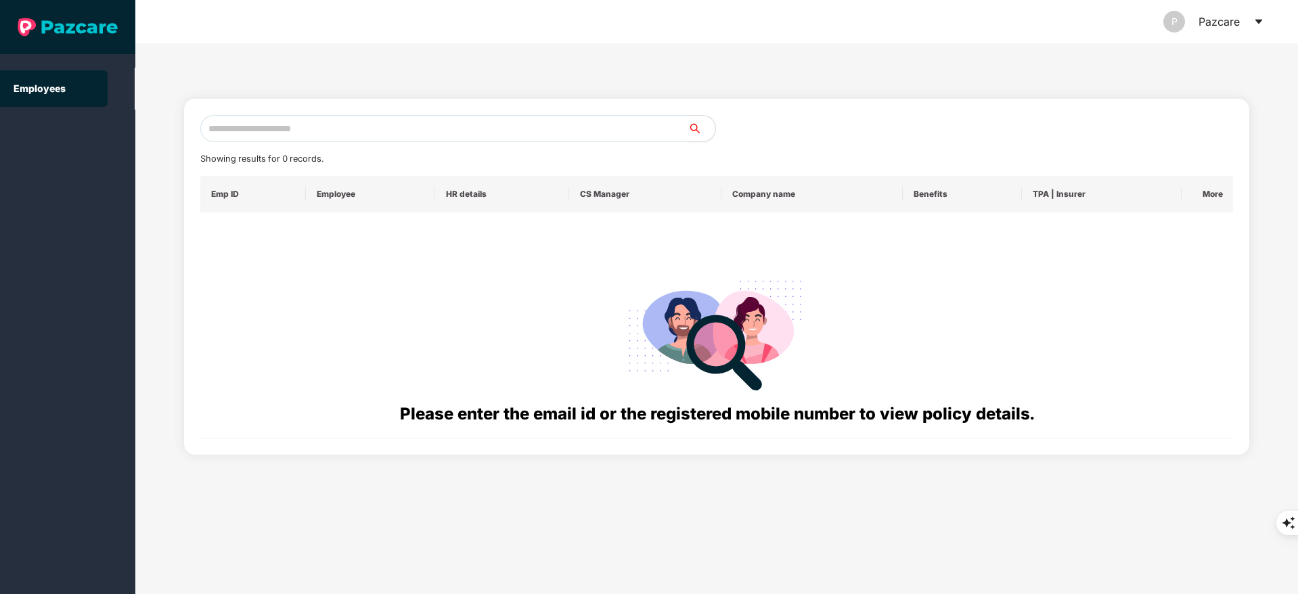
click at [248, 127] on input "text" at bounding box center [444, 128] width 488 height 27
paste input "**********"
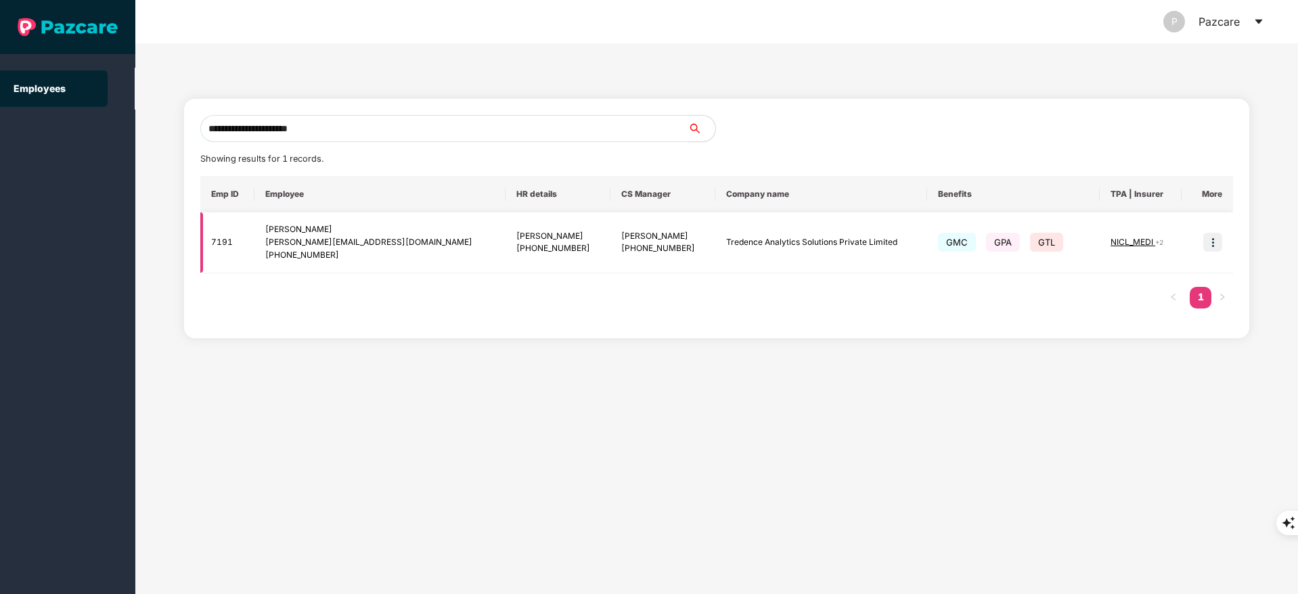
click at [288, 256] on div "[PHONE_NUMBER]" at bounding box center [379, 255] width 229 height 13
drag, startPoint x: 286, startPoint y: 256, endPoint x: 349, endPoint y: 255, distance: 63.0
click at [349, 255] on div "[PHONE_NUMBER]" at bounding box center [379, 255] width 229 height 13
copy div "8478904193"
click at [344, 124] on input "**********" at bounding box center [444, 128] width 488 height 27
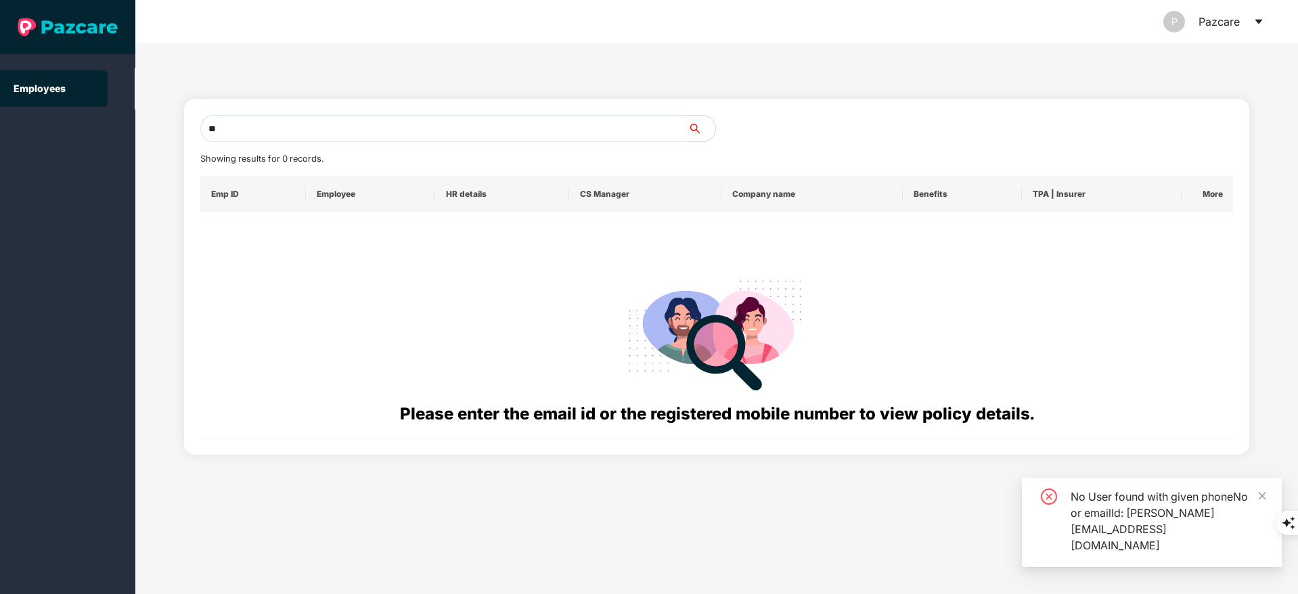
type input "*"
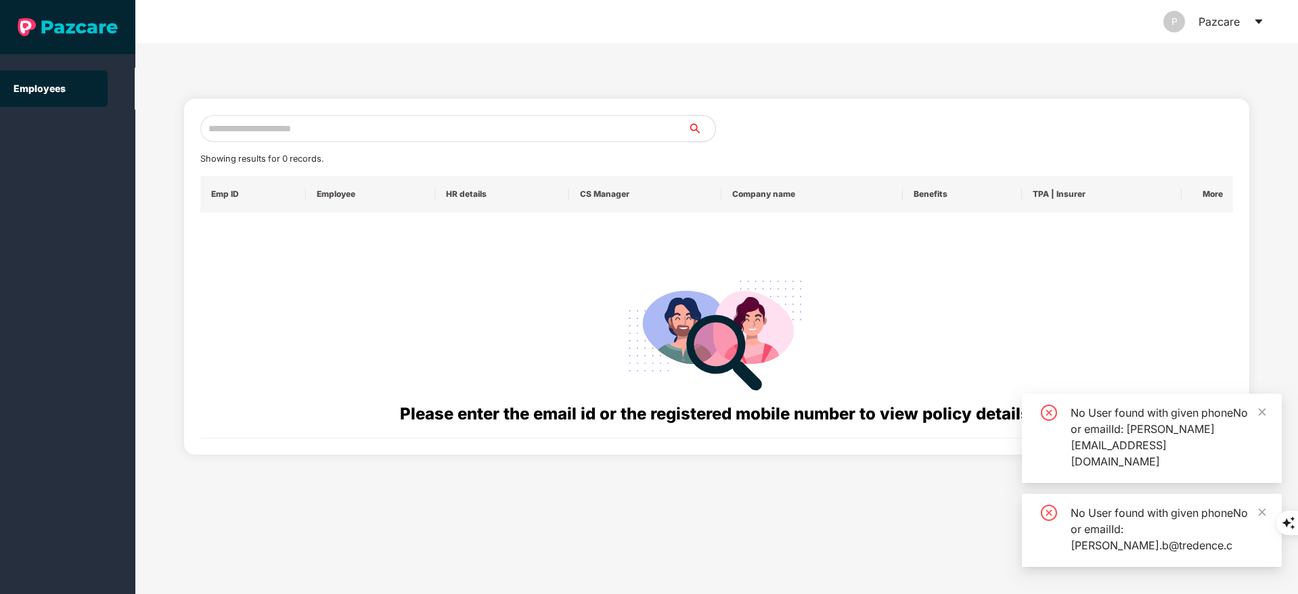
paste input "**********"
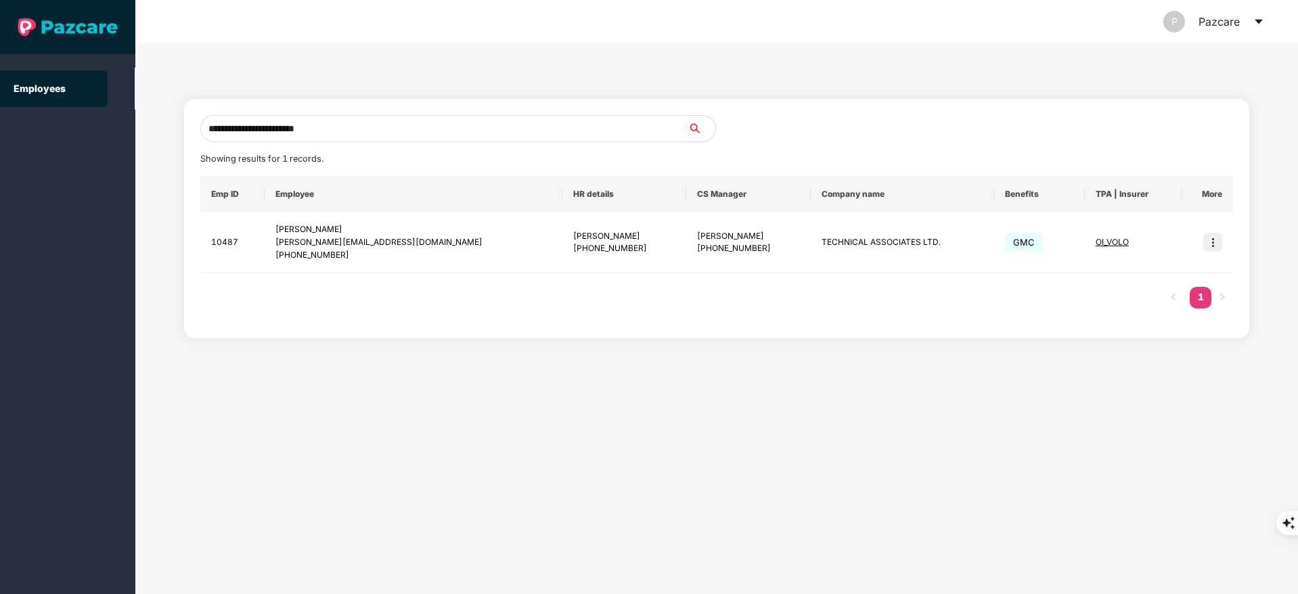
type input "**********"
drag, startPoint x: 277, startPoint y: 223, endPoint x: 362, endPoint y: 267, distance: 95.7
click at [362, 267] on td "Santosh Kumar [EMAIL_ADDRESS][DOMAIN_NAME] [PHONE_NUMBER]" at bounding box center [414, 243] width 298 height 61
copy div "Santosh Kumar [EMAIL_ADDRESS][DOMAIN_NAME] [PHONE_NUMBER]"
drag, startPoint x: 762, startPoint y: 242, endPoint x: 883, endPoint y: 244, distance: 121.2
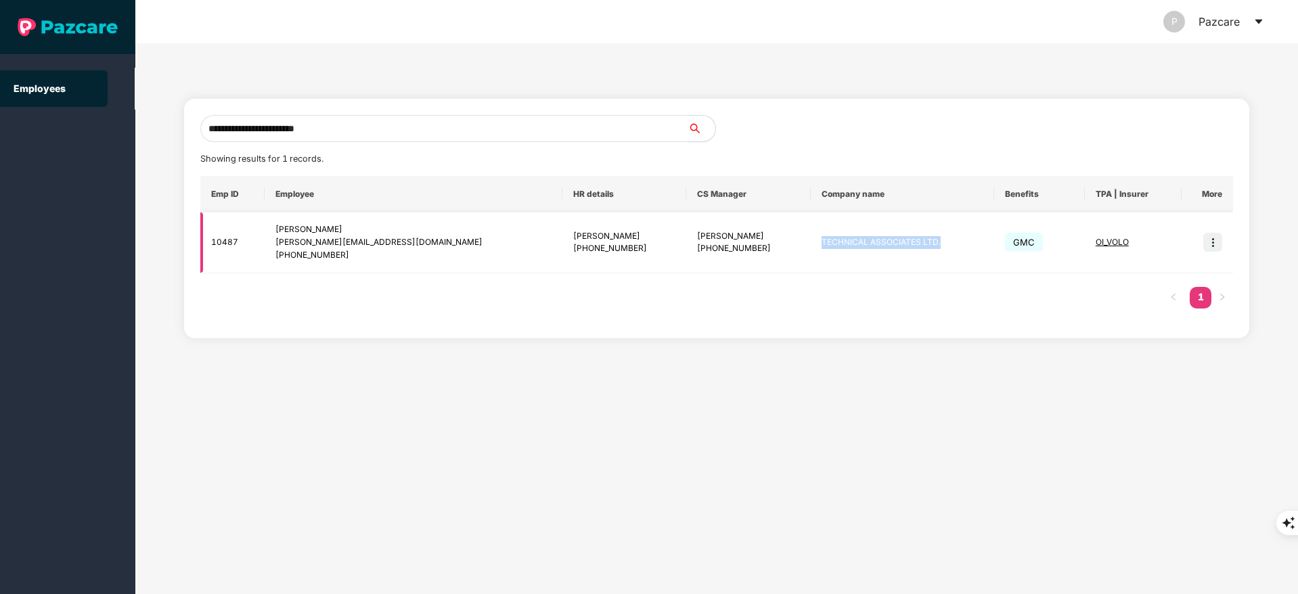
click at [883, 244] on td "TECHNICAL ASSOCIATES LTD." at bounding box center [902, 243] width 183 height 61
copy td "TECHNICAL ASSOCIATES LTD."
click at [686, 263] on td "[PERSON_NAME] [PHONE_NUMBER]" at bounding box center [748, 243] width 125 height 61
drag, startPoint x: 644, startPoint y: 245, endPoint x: 703, endPoint y: 252, distance: 60.0
click at [703, 252] on div "[PHONE_NUMBER]" at bounding box center [748, 248] width 103 height 13
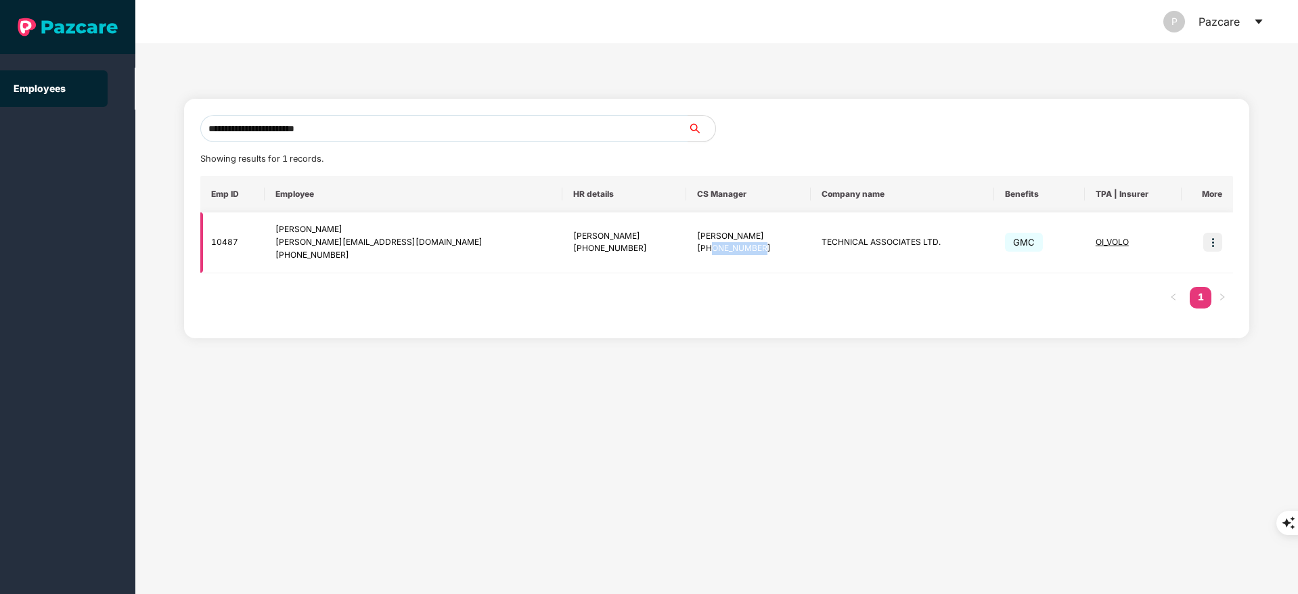
click at [1216, 234] on img at bounding box center [1213, 242] width 19 height 19
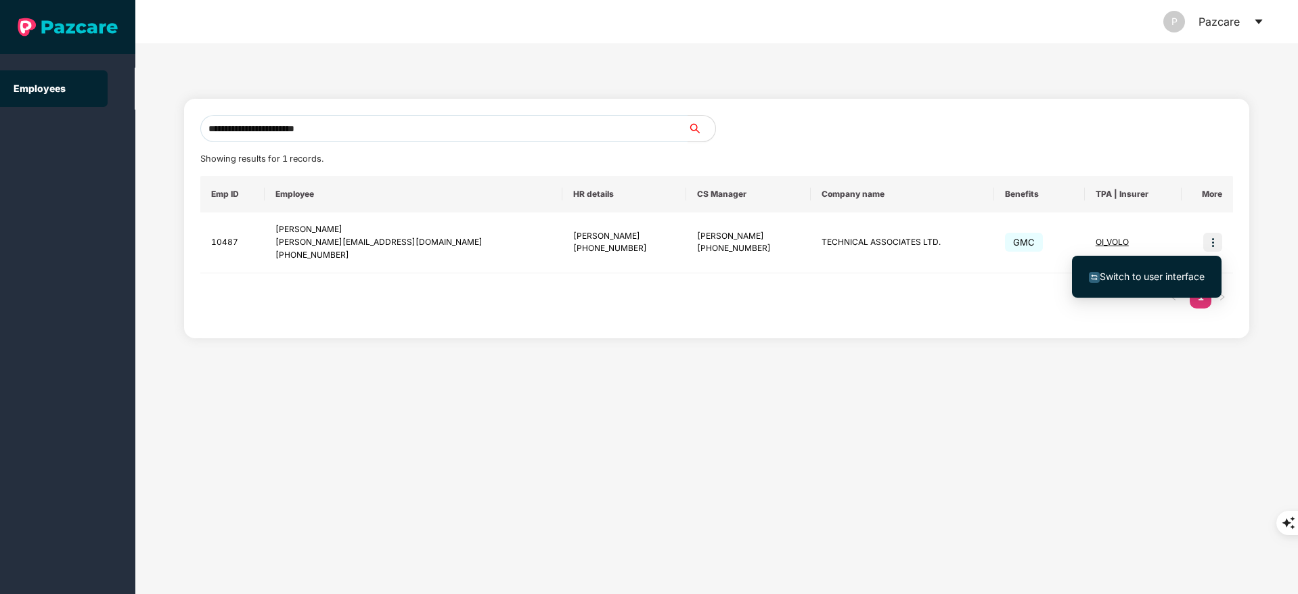
click at [1140, 279] on span "Switch to user interface" at bounding box center [1152, 277] width 105 height 12
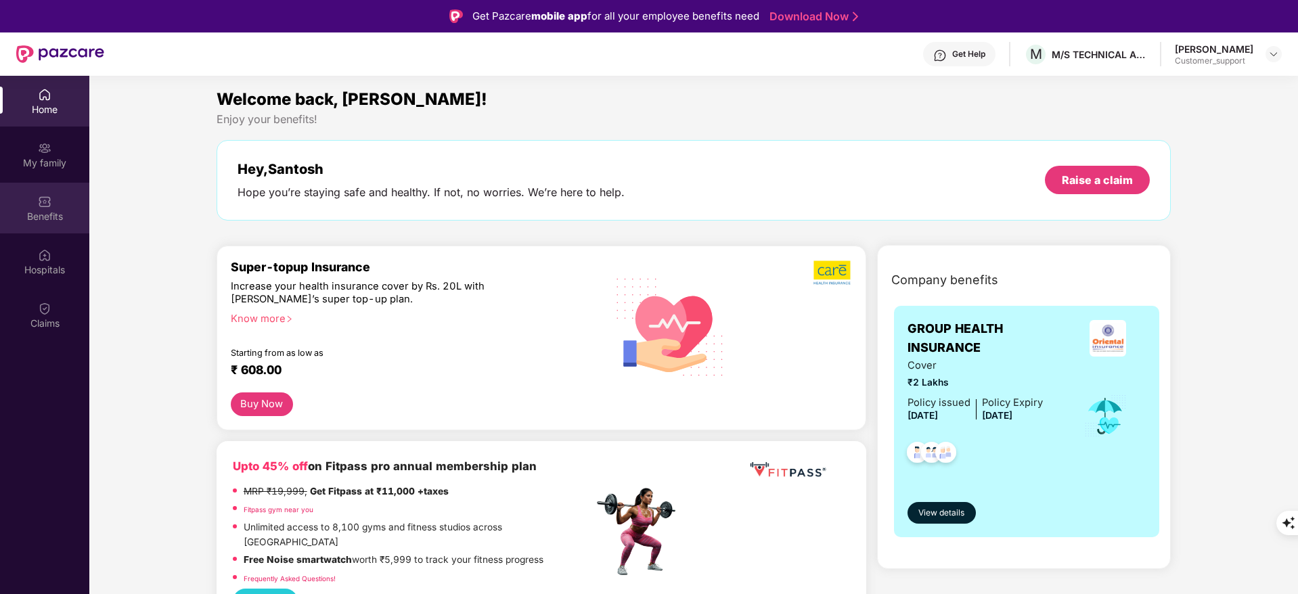
click at [52, 205] on div "Benefits" at bounding box center [44, 208] width 89 height 51
